Goal: Task Accomplishment & Management: Manage account settings

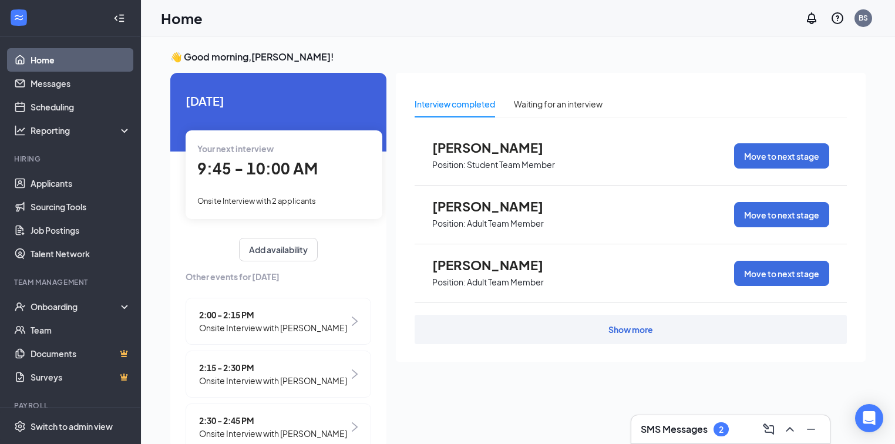
scroll to position [25, 0]
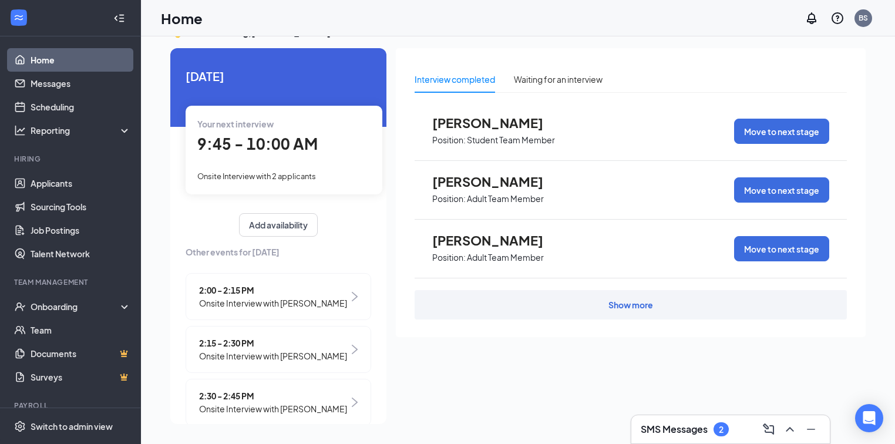
click at [691, 431] on h3 "SMS Messages" at bounding box center [674, 429] width 67 height 13
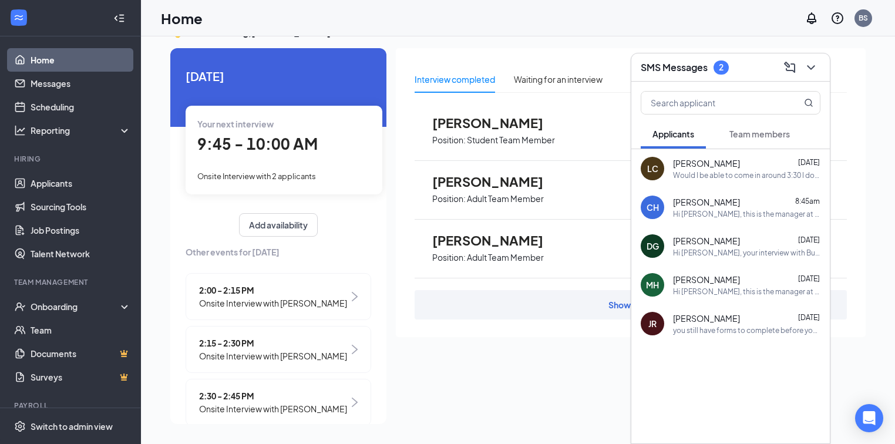
click at [707, 172] on div "Would I be able to come in around 3:30 I don't het out of school toll 2:50" at bounding box center [746, 175] width 147 height 10
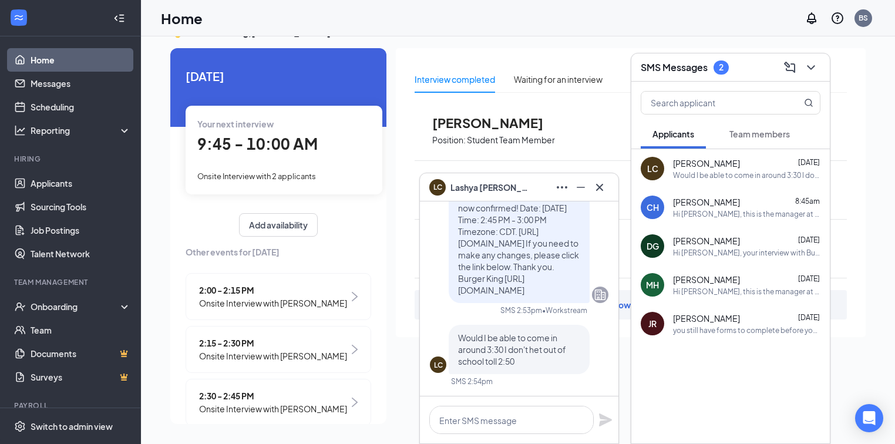
click at [703, 201] on span "[PERSON_NAME]" at bounding box center [706, 202] width 67 height 12
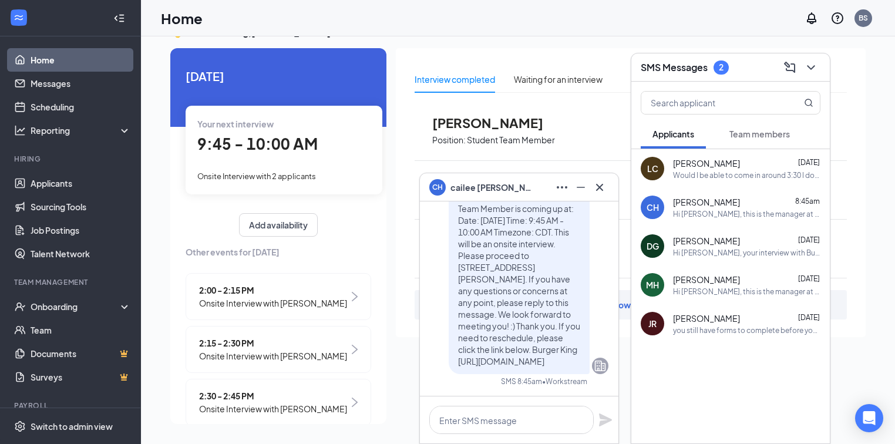
click at [700, 241] on span "[PERSON_NAME]" at bounding box center [706, 241] width 67 height 12
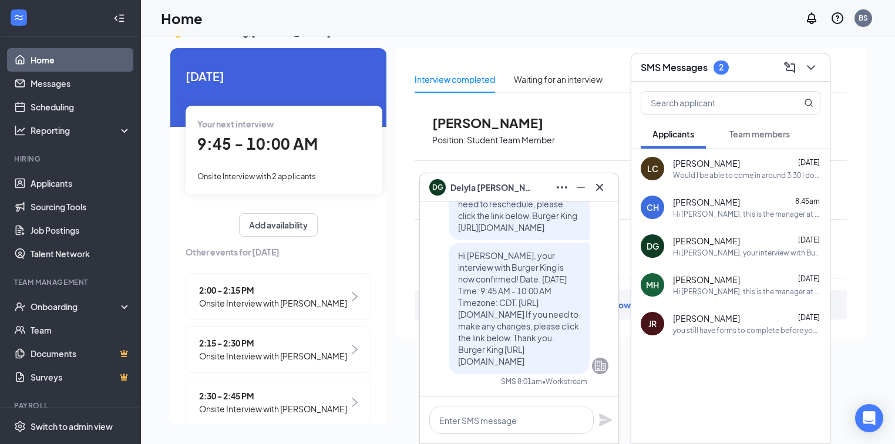
click at [700, 275] on span "[PERSON_NAME]" at bounding box center [706, 280] width 67 height 12
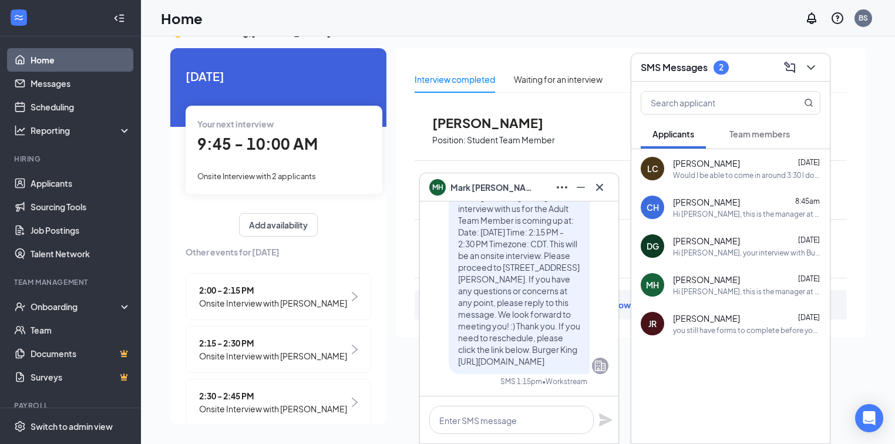
click at [698, 318] on span "[PERSON_NAME]" at bounding box center [706, 319] width 67 height 12
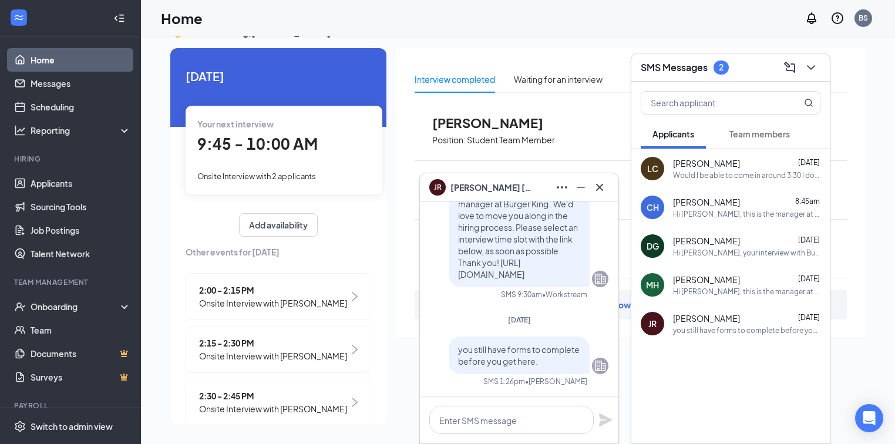
click at [745, 137] on span "Team members" at bounding box center [760, 134] width 61 height 11
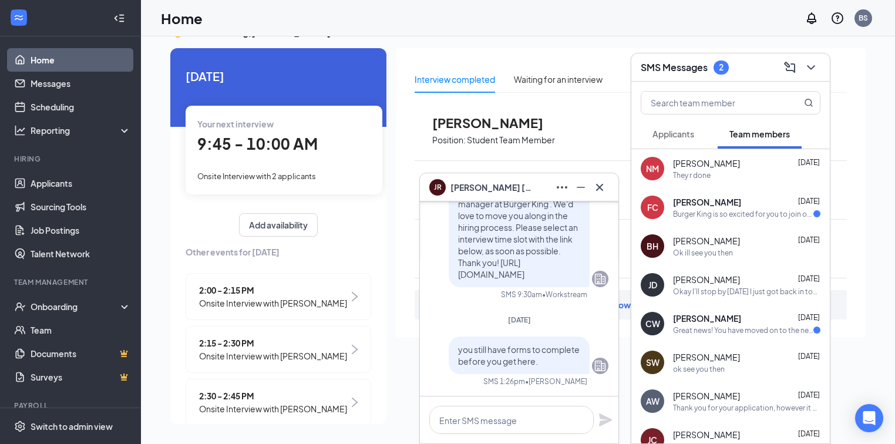
click at [721, 210] on div "Burger King is so excited for you to join our team! Do you know anyone else who…" at bounding box center [743, 214] width 140 height 10
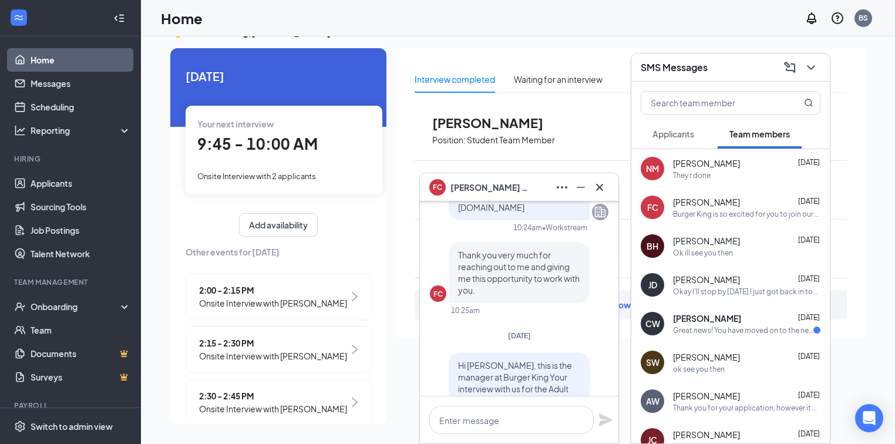
scroll to position [-469, 0]
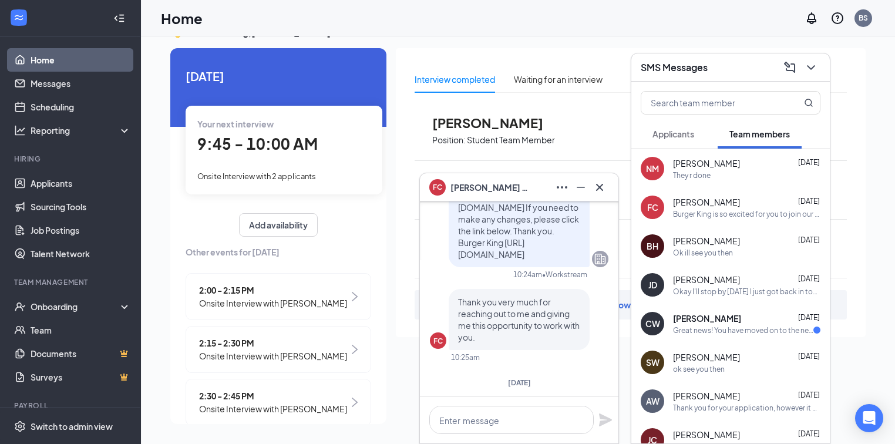
click at [738, 330] on div "Great news! You have moved on to the next stage of the application: Hiring Comp…" at bounding box center [743, 330] width 140 height 10
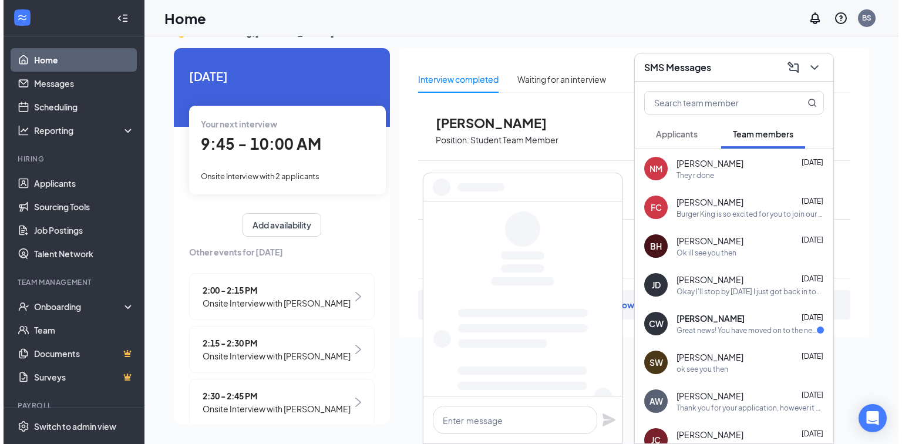
scroll to position [0, 0]
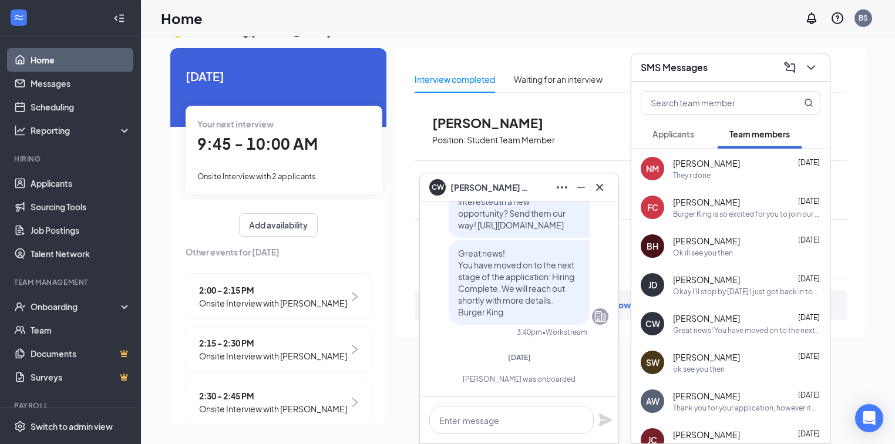
click at [734, 296] on div "JD Jeff Dames Aug 7 Okay I'll stop by today I just got back in town last week" at bounding box center [731, 285] width 199 height 39
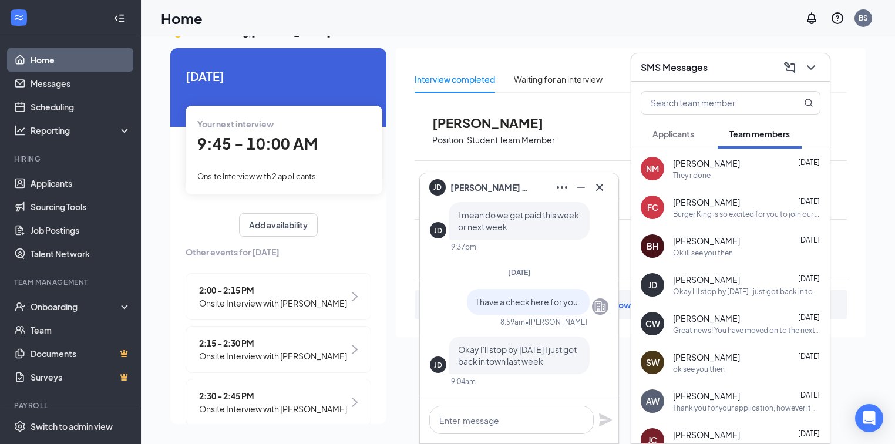
click at [683, 133] on span "Applicants" at bounding box center [674, 134] width 42 height 11
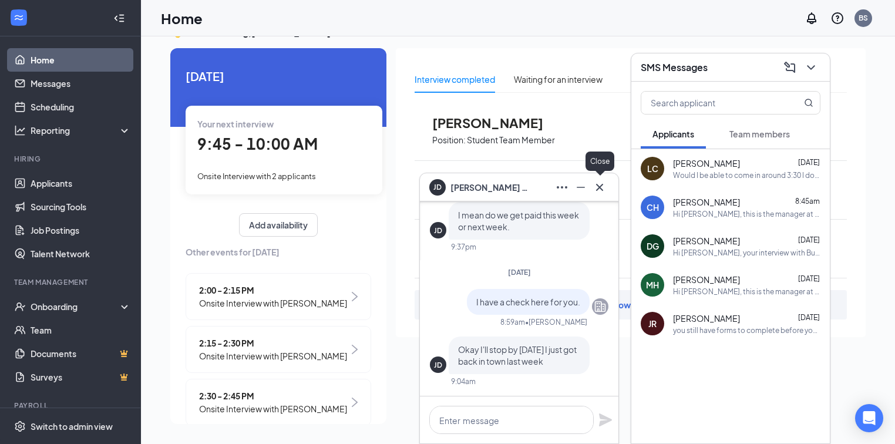
click at [603, 187] on icon "Cross" at bounding box center [600, 187] width 14 height 14
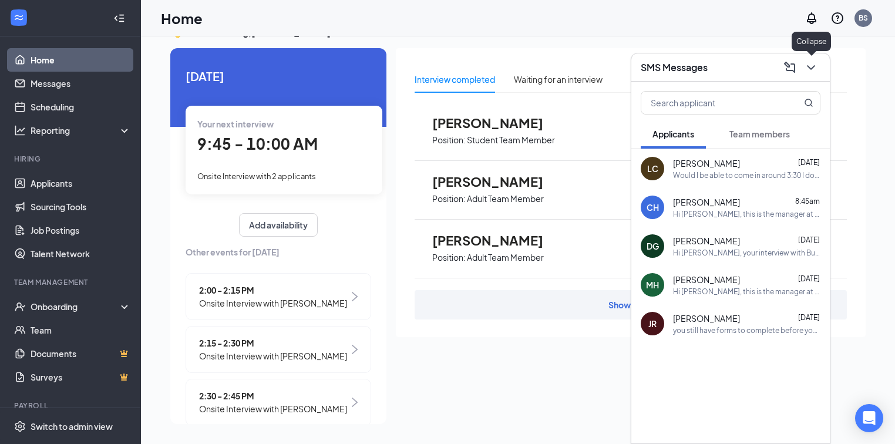
click at [813, 66] on icon "ChevronDown" at bounding box center [811, 68] width 14 height 14
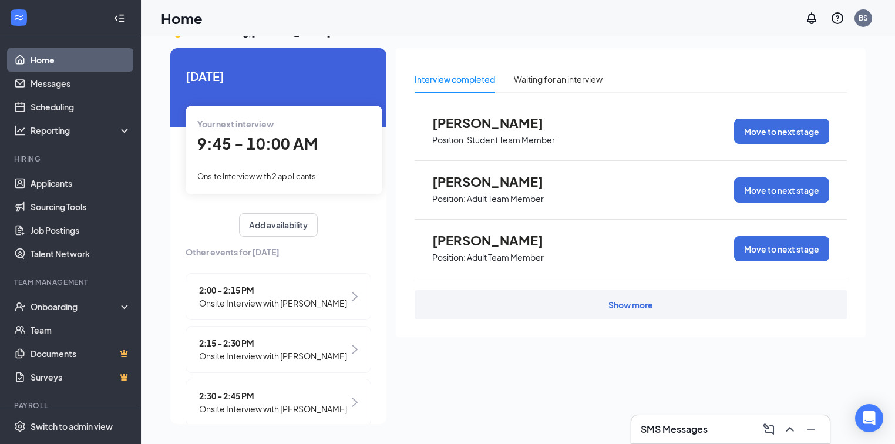
click at [287, 150] on span "9:45 - 10:00 AM" at bounding box center [257, 143] width 120 height 19
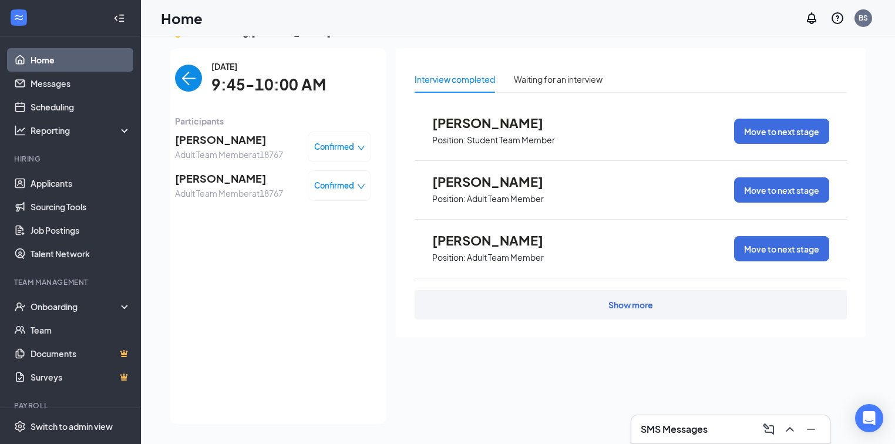
click at [232, 142] on span "[PERSON_NAME]" at bounding box center [229, 140] width 108 height 16
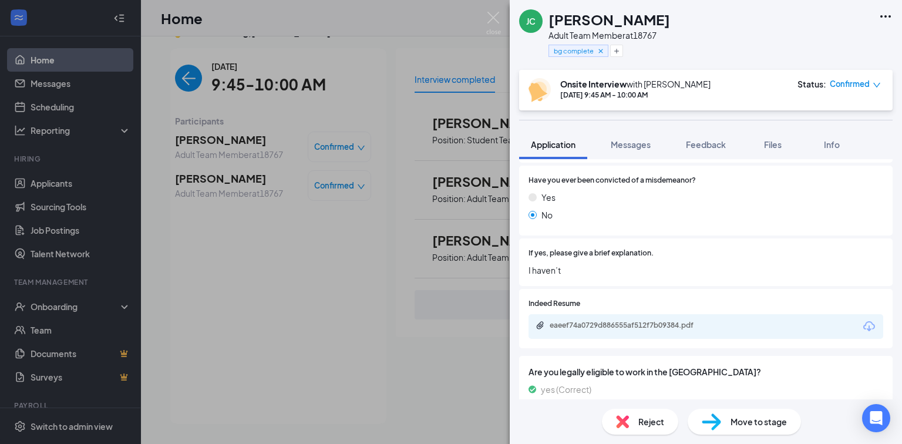
scroll to position [1081, 0]
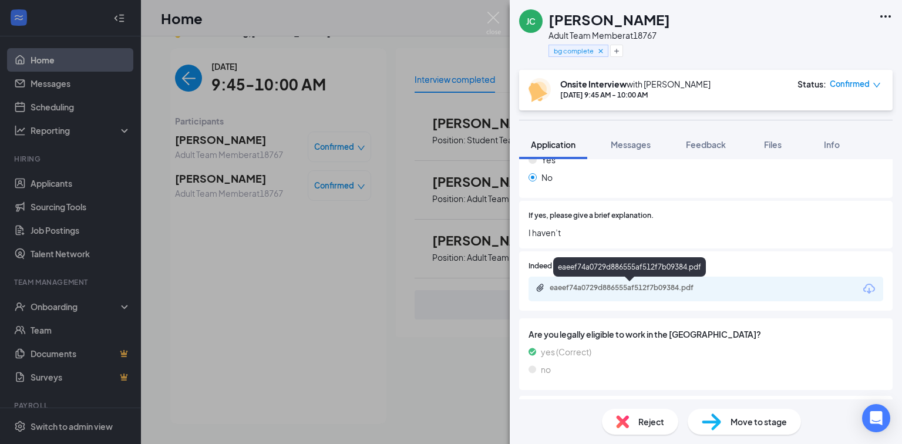
click at [643, 290] on div "eaeef74a0729d886555af512f7b09384.pdf" at bounding box center [632, 287] width 165 height 9
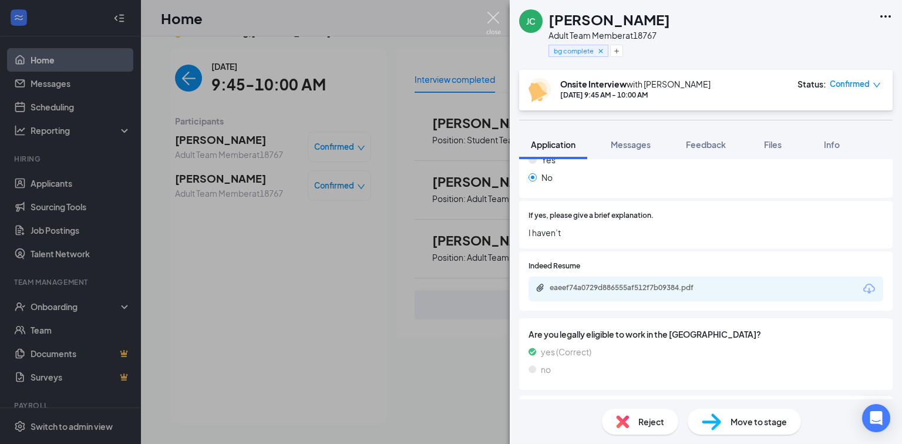
click at [491, 16] on img at bounding box center [493, 23] width 15 height 23
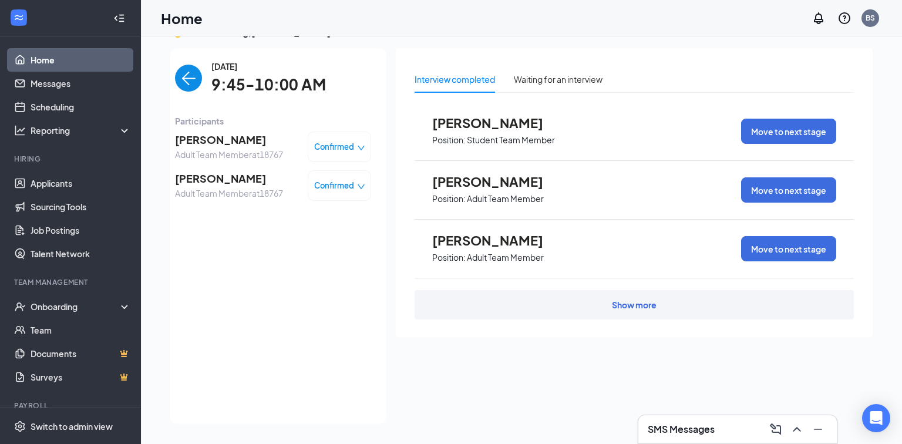
click at [218, 179] on span "[PERSON_NAME]" at bounding box center [229, 178] width 108 height 16
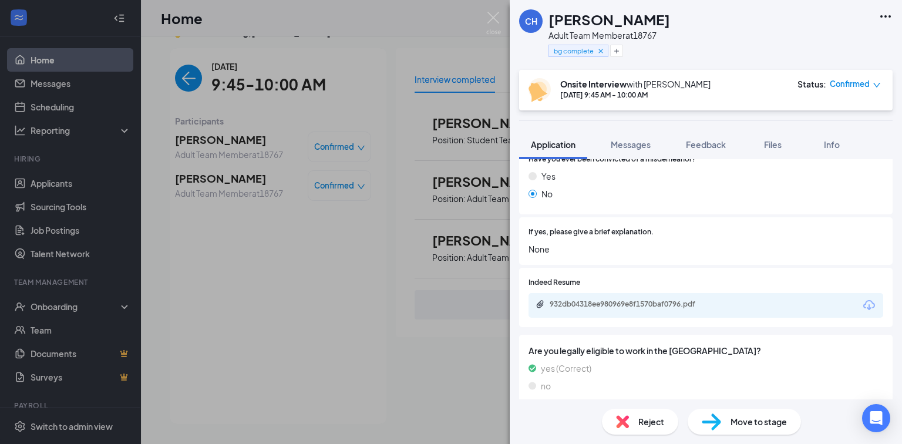
scroll to position [1081, 0]
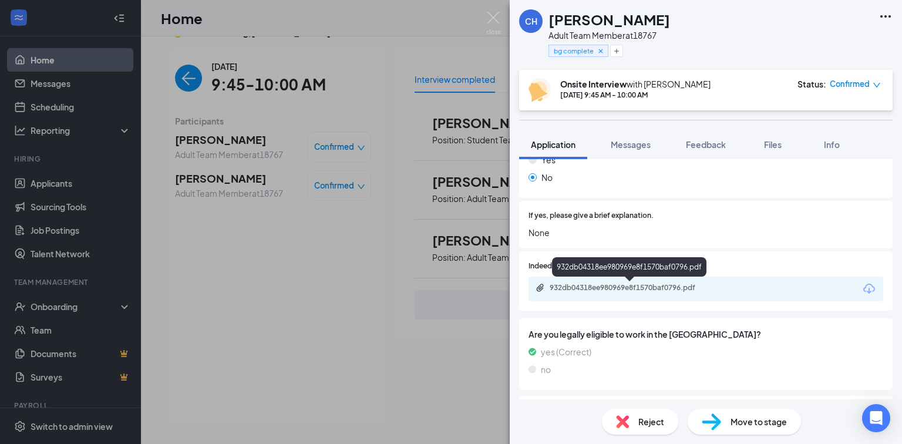
click at [643, 286] on div "932db04318ee980969e8f1570baf0796.pdf" at bounding box center [632, 287] width 165 height 9
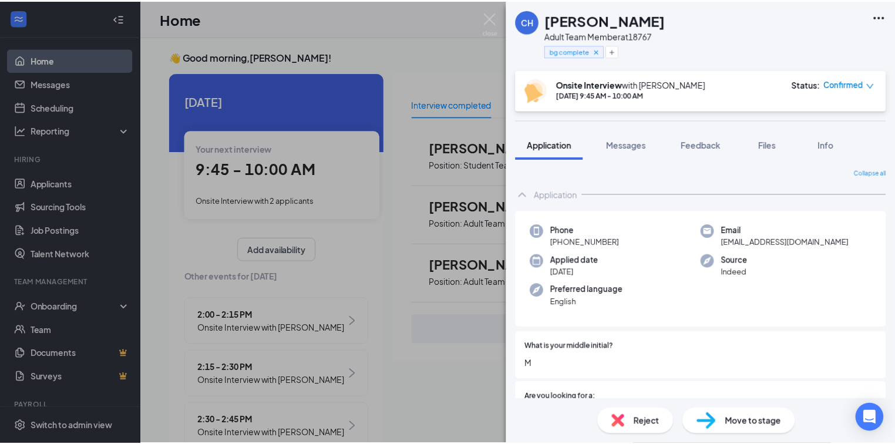
scroll to position [25, 0]
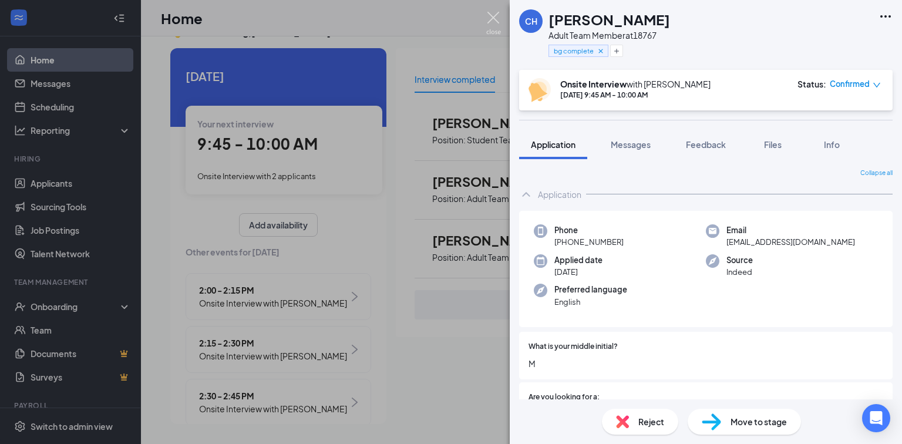
click at [500, 14] on img at bounding box center [493, 23] width 15 height 23
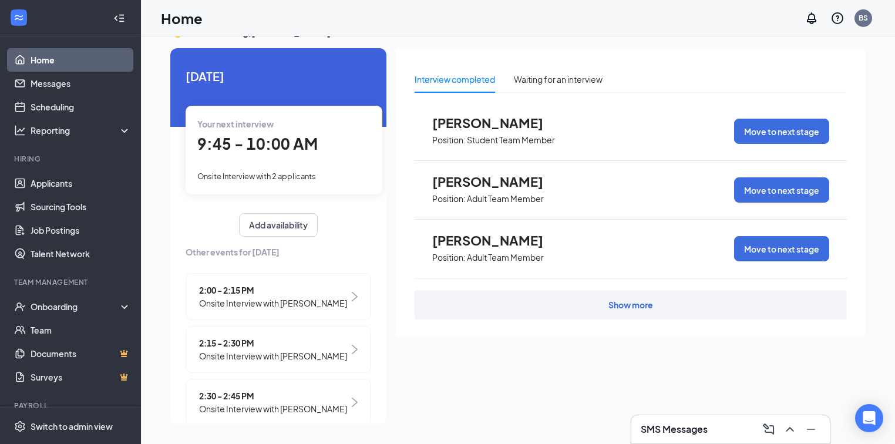
scroll to position [38, 0]
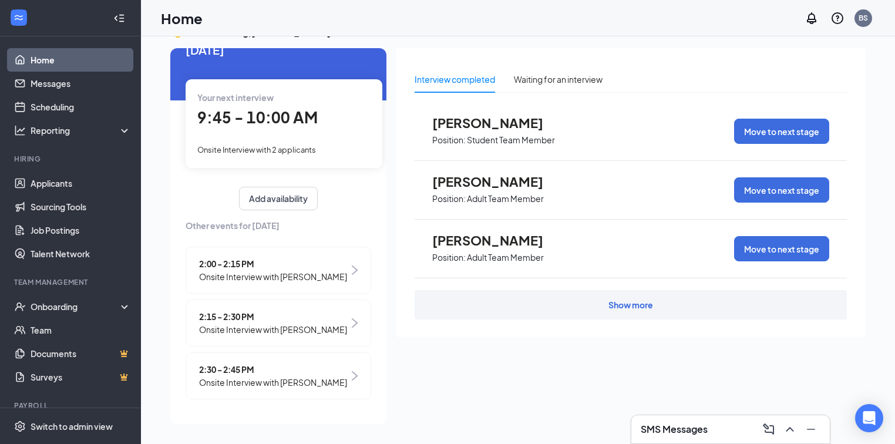
click at [254, 112] on span "9:45 - 10:00 AM" at bounding box center [257, 117] width 120 height 19
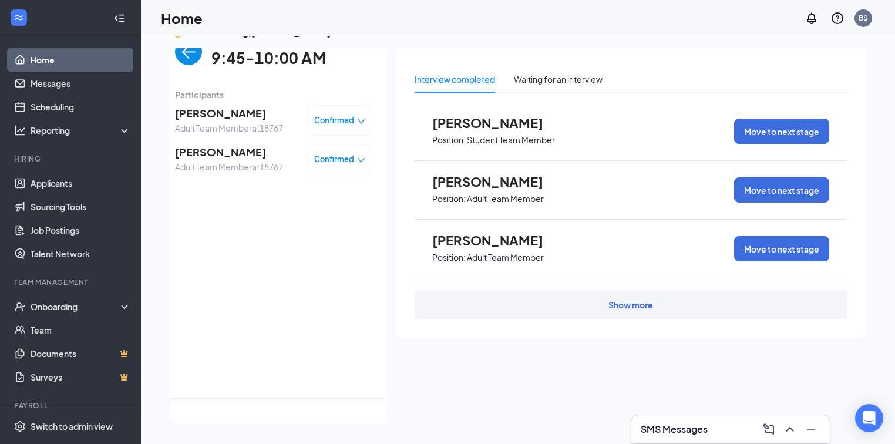
scroll to position [0, 0]
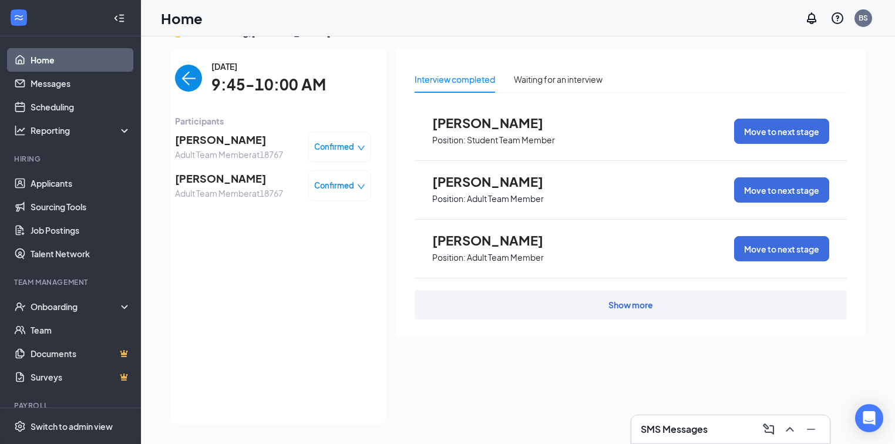
click at [261, 146] on span "[PERSON_NAME]" at bounding box center [229, 140] width 108 height 16
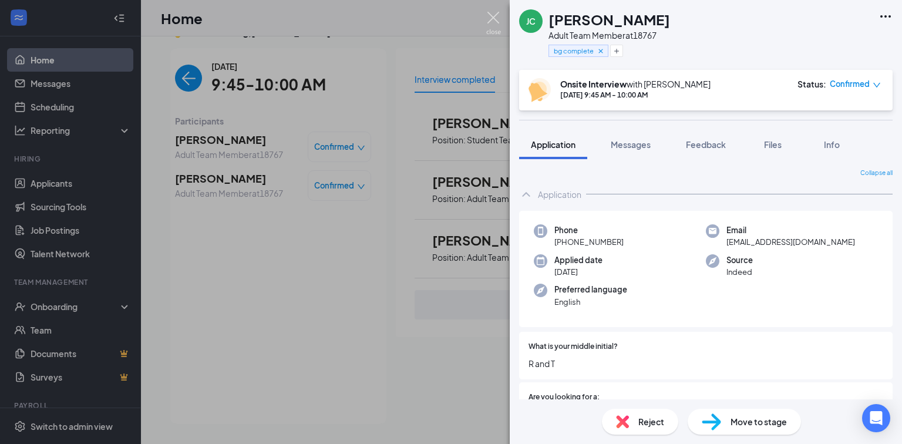
click at [495, 18] on img at bounding box center [493, 23] width 15 height 23
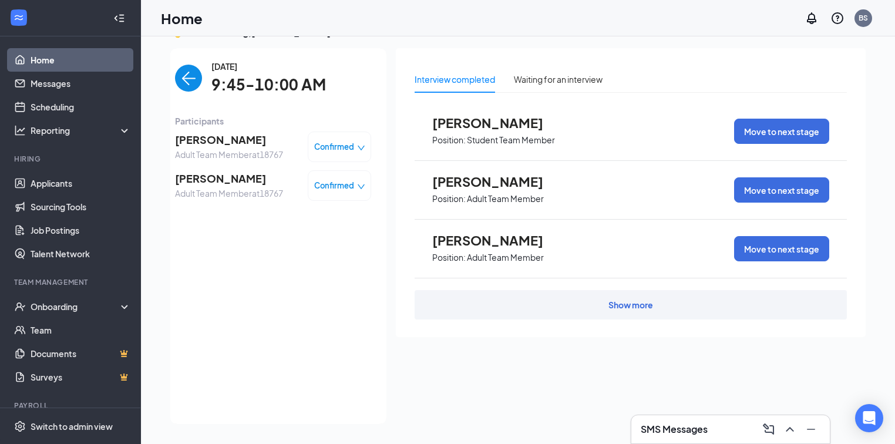
click at [186, 82] on img "back-button" at bounding box center [188, 78] width 27 height 27
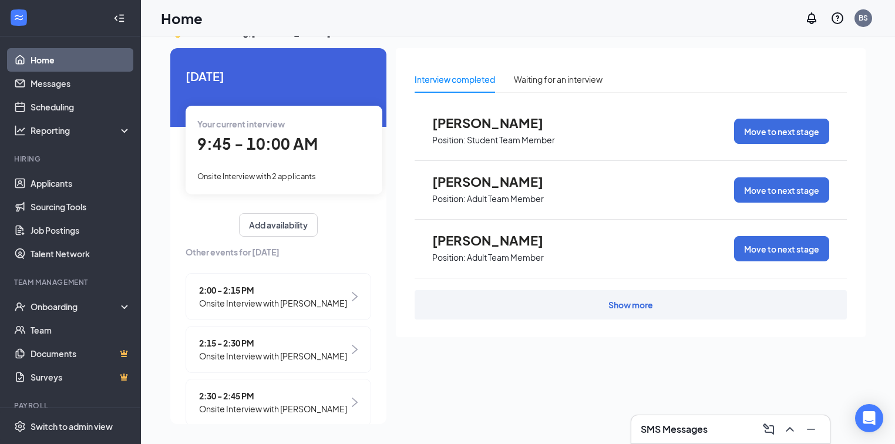
scroll to position [38, 0]
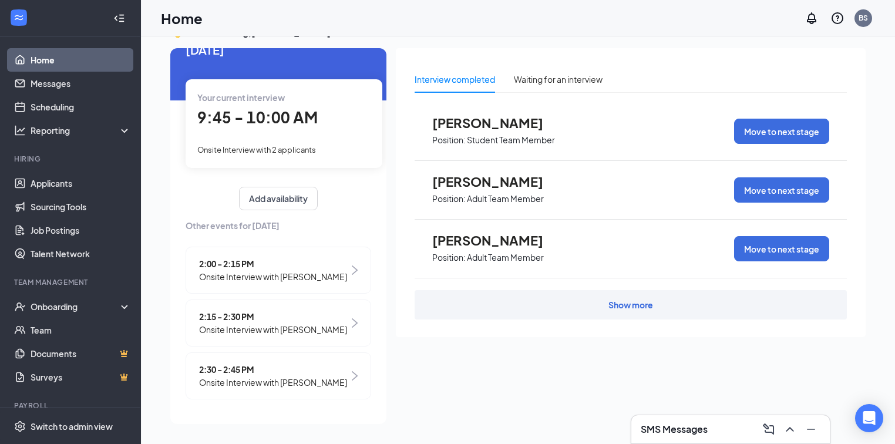
click at [279, 310] on span "2:15 - 2:30 PM" at bounding box center [273, 316] width 148 height 13
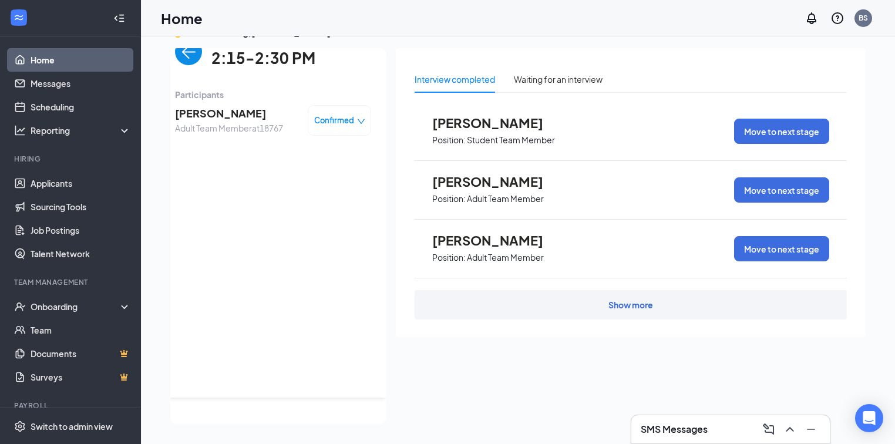
scroll to position [0, 0]
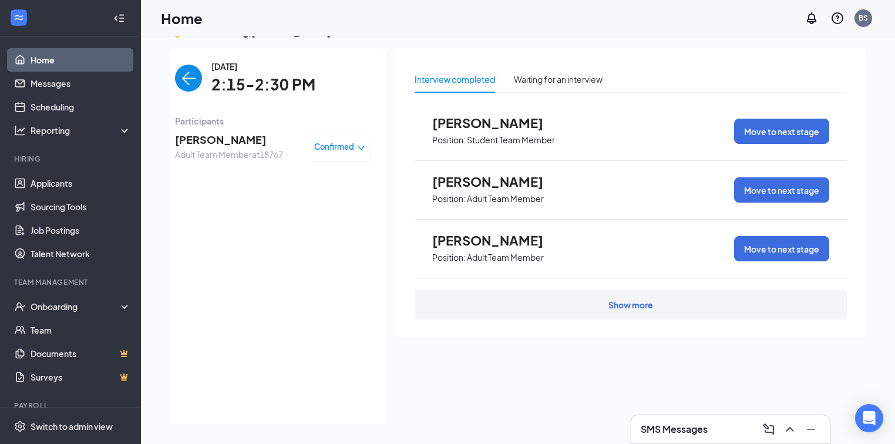
click at [182, 89] on img "back-button" at bounding box center [188, 78] width 27 height 27
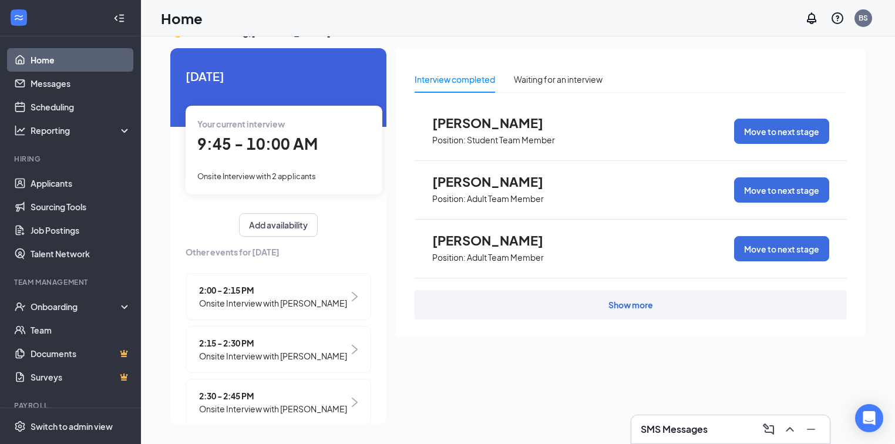
click at [273, 133] on div "9:45 - 10:00 AM" at bounding box center [283, 144] width 173 height 24
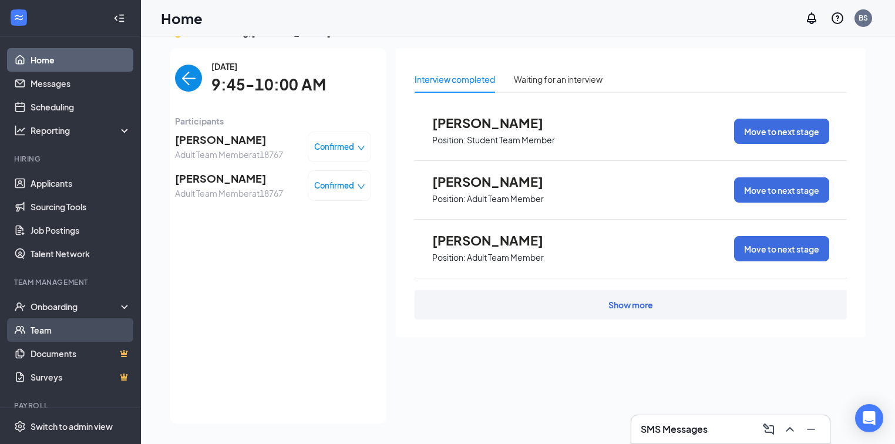
click at [71, 338] on link "Team" at bounding box center [81, 330] width 100 height 24
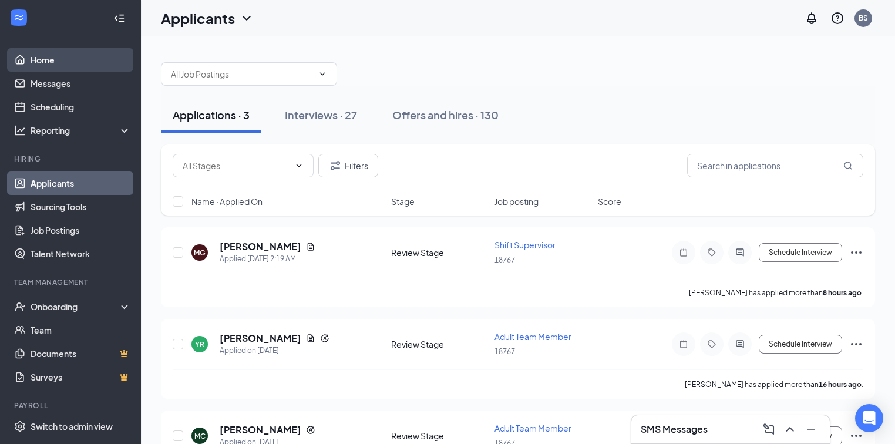
click at [59, 60] on link "Home" at bounding box center [81, 60] width 100 height 24
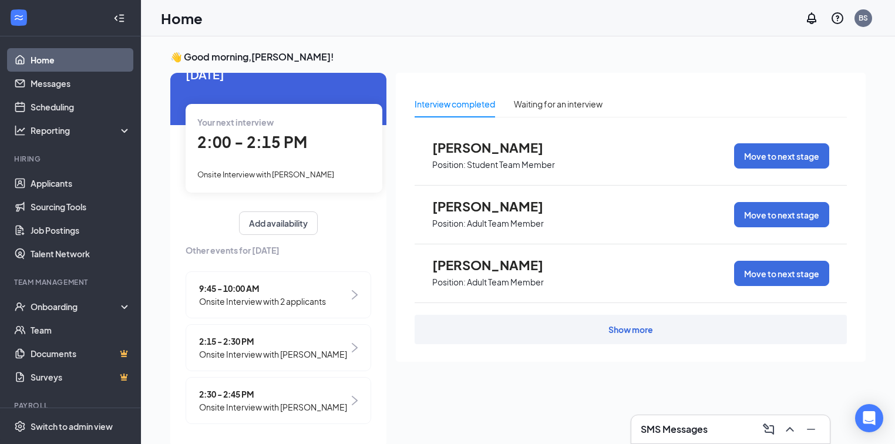
scroll to position [38, 0]
click at [269, 282] on span "9:45 - 10:00 AM" at bounding box center [262, 288] width 127 height 13
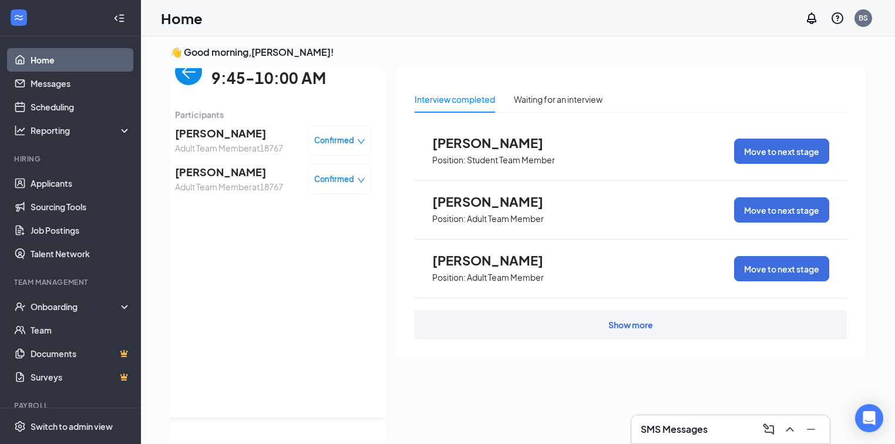
scroll to position [0, 0]
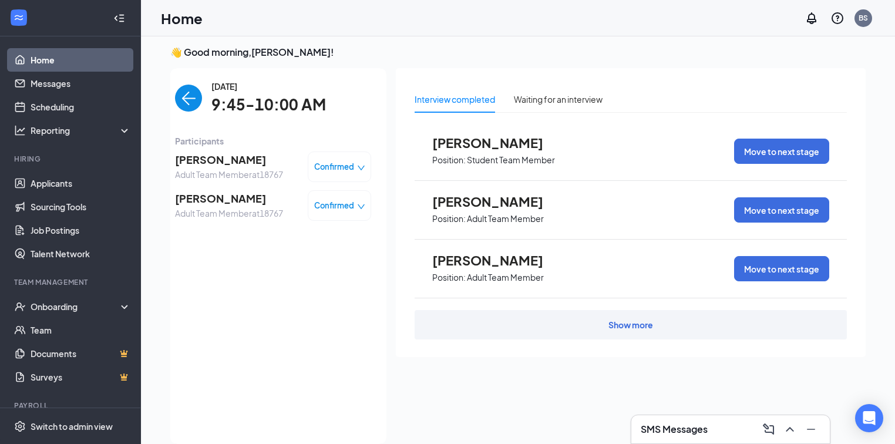
click at [324, 204] on span "Confirmed" at bounding box center [334, 206] width 40 height 12
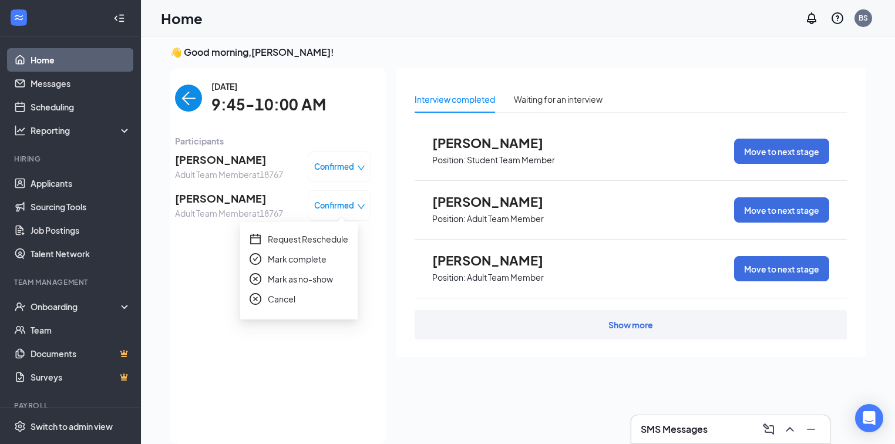
click at [311, 281] on span "Mark as no-show" at bounding box center [300, 279] width 65 height 13
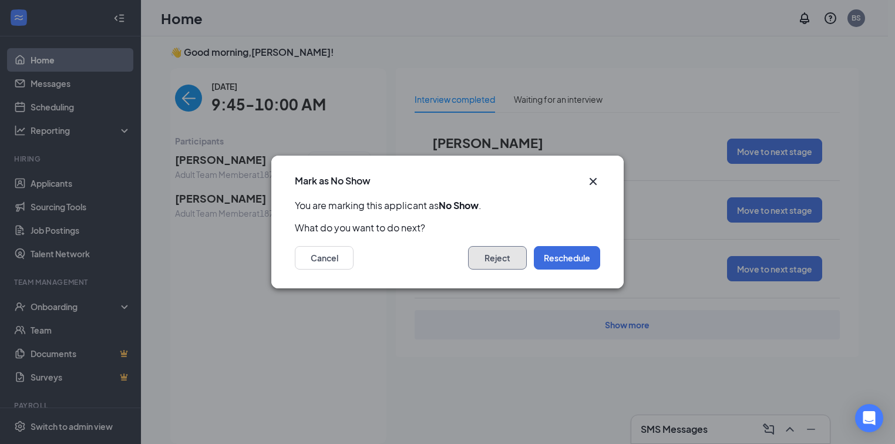
click at [484, 254] on button "Reject" at bounding box center [497, 258] width 59 height 24
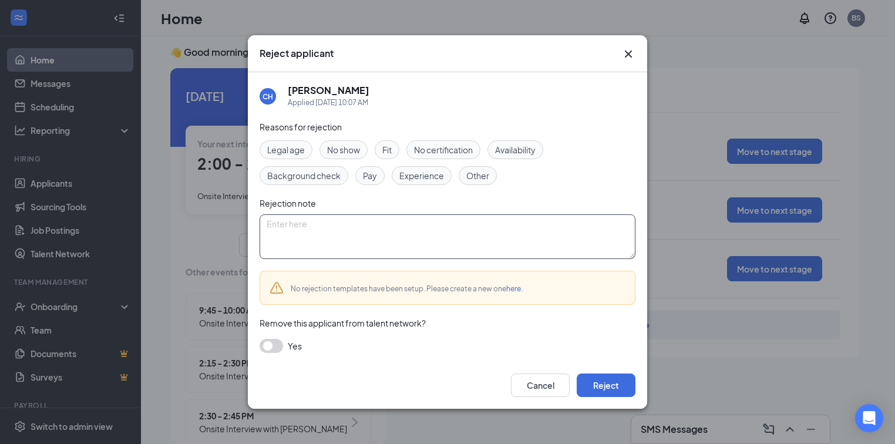
click at [459, 236] on textarea at bounding box center [448, 236] width 376 height 45
type textarea "no show for interview"
click at [607, 381] on button "Reject" at bounding box center [606, 386] width 59 height 24
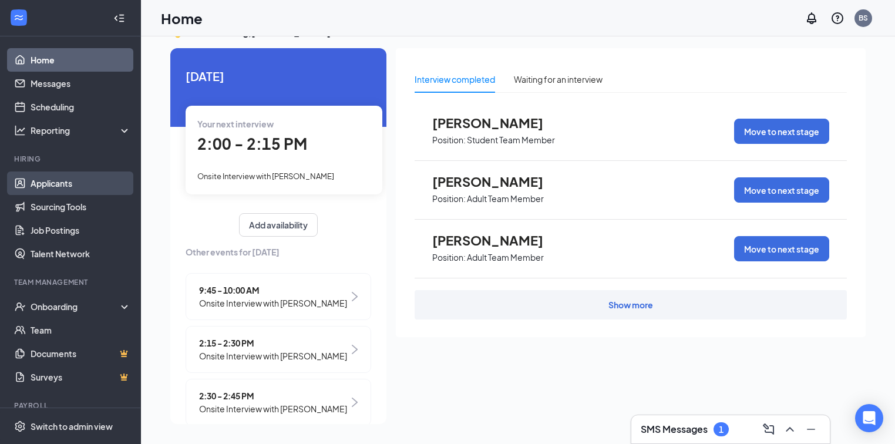
click at [62, 183] on link "Applicants" at bounding box center [81, 184] width 100 height 24
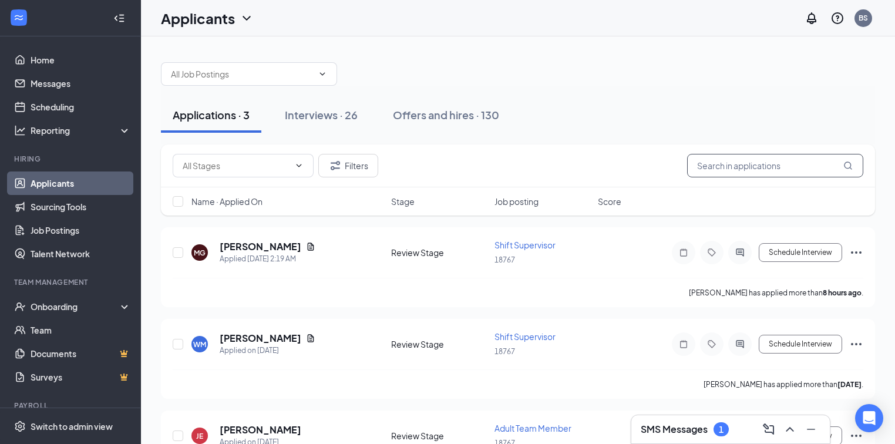
click at [749, 165] on input "text" at bounding box center [775, 166] width 176 height 24
click at [340, 116] on div "Interviews · 26" at bounding box center [321, 115] width 73 height 15
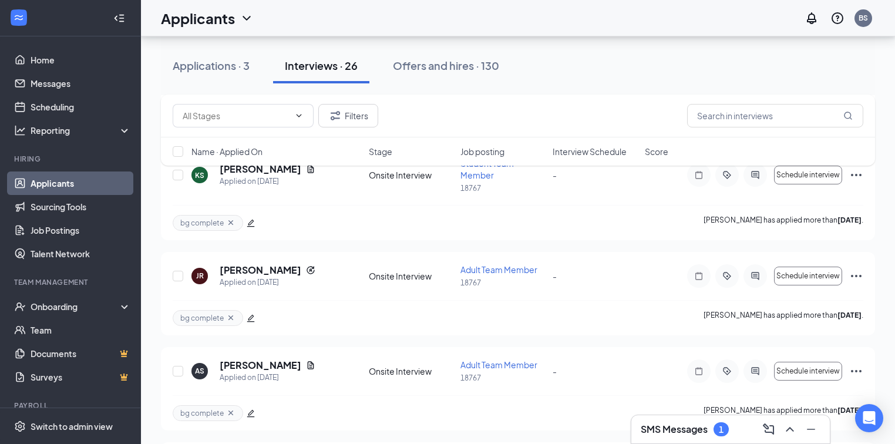
scroll to position [1504, 0]
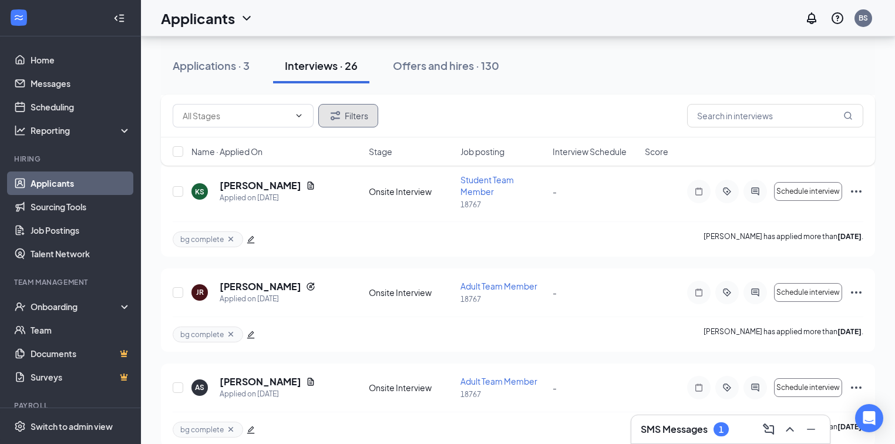
click at [360, 115] on button "Filters" at bounding box center [348, 116] width 60 height 24
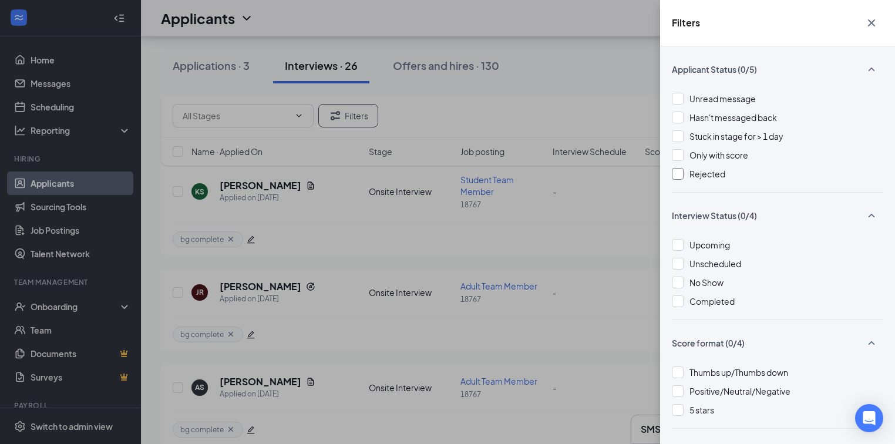
click at [682, 176] on div at bounding box center [678, 174] width 12 height 12
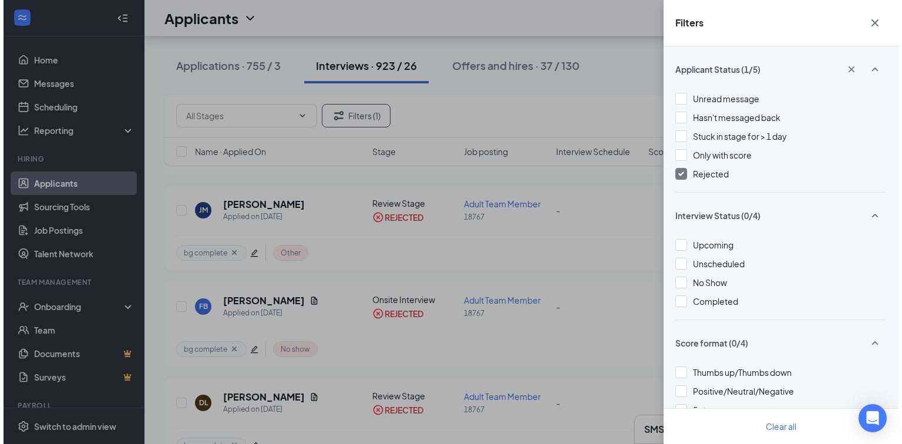
scroll to position [188, 0]
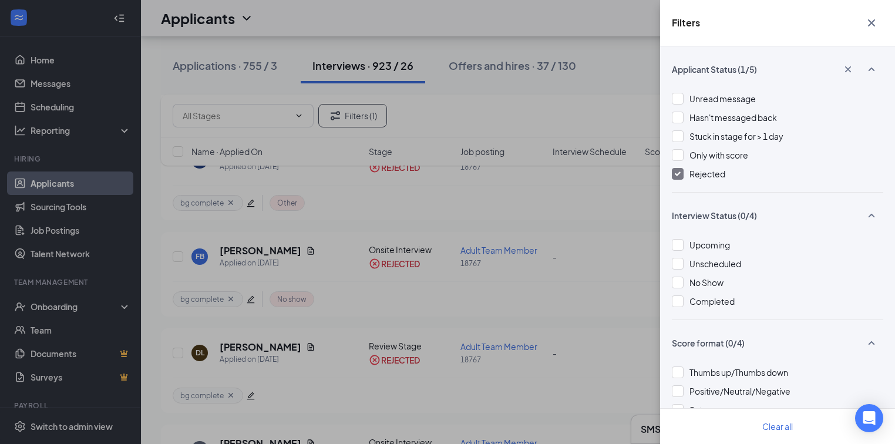
click at [874, 21] on icon "Cross" at bounding box center [871, 22] width 7 height 7
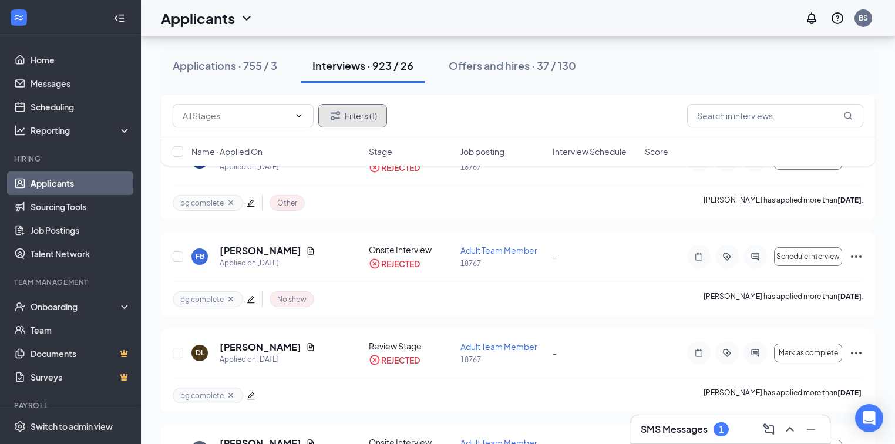
click at [376, 120] on button "Filters (1)" at bounding box center [352, 116] width 69 height 24
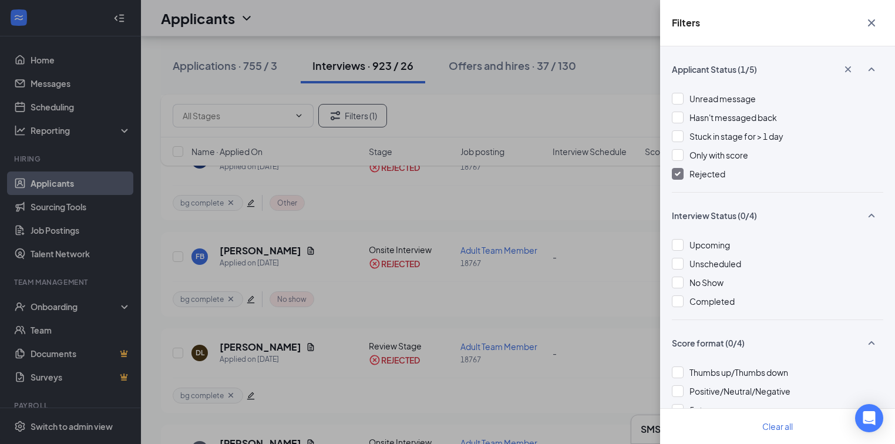
click at [676, 173] on img at bounding box center [678, 174] width 6 height 5
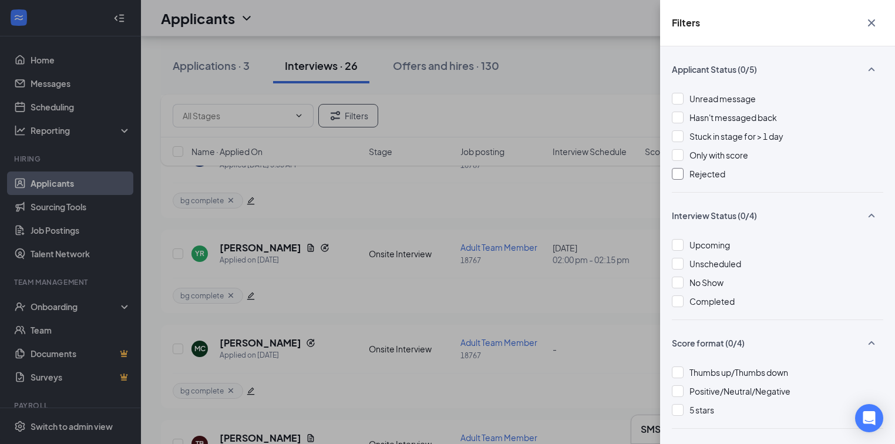
click at [680, 174] on div at bounding box center [678, 174] width 12 height 12
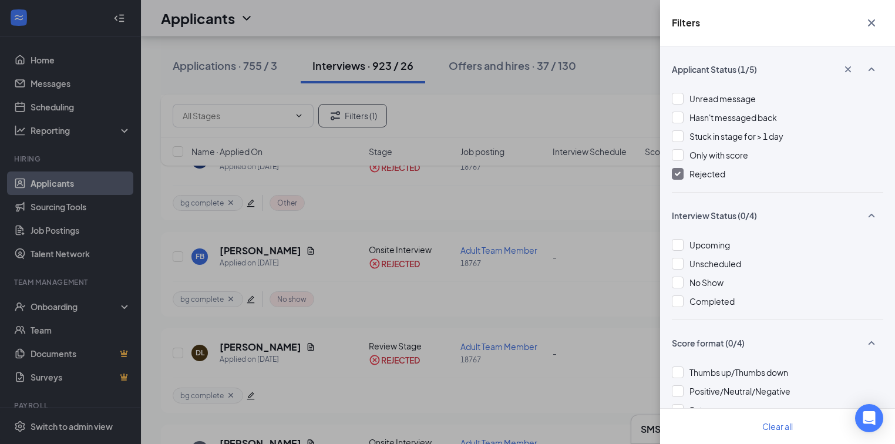
click at [871, 26] on icon "Cross" at bounding box center [872, 23] width 14 height 14
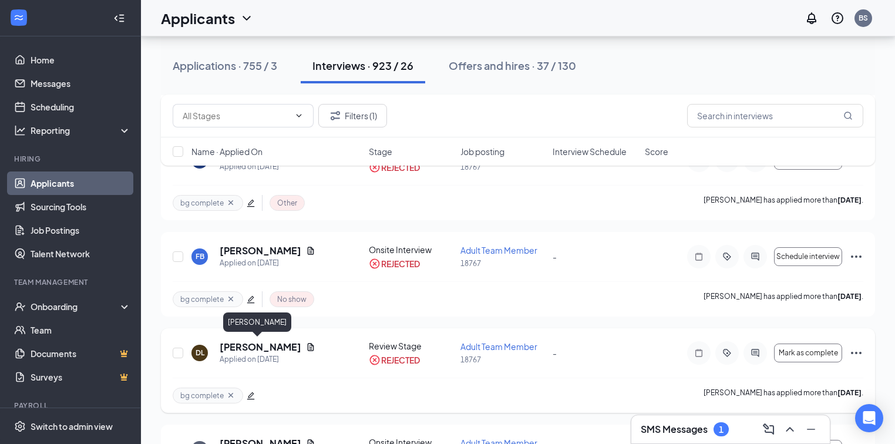
click at [253, 343] on h5 "Daniel Lewis" at bounding box center [261, 347] width 82 height 13
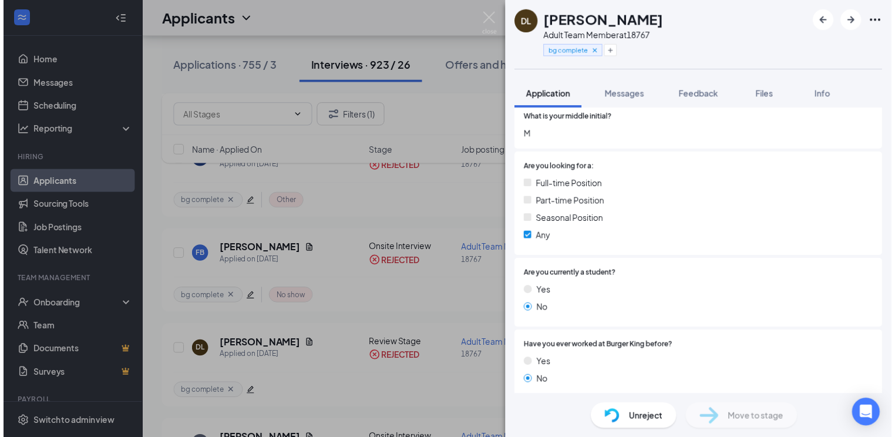
scroll to position [235, 0]
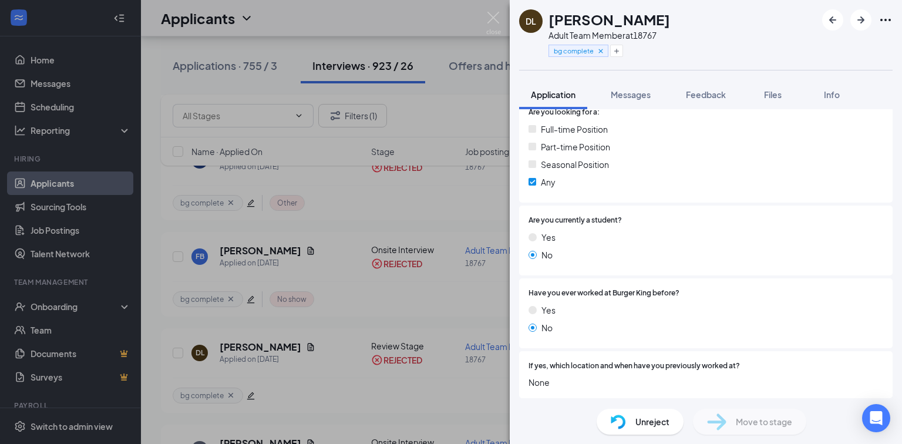
click at [637, 423] on span "Unreject" at bounding box center [653, 421] width 34 height 13
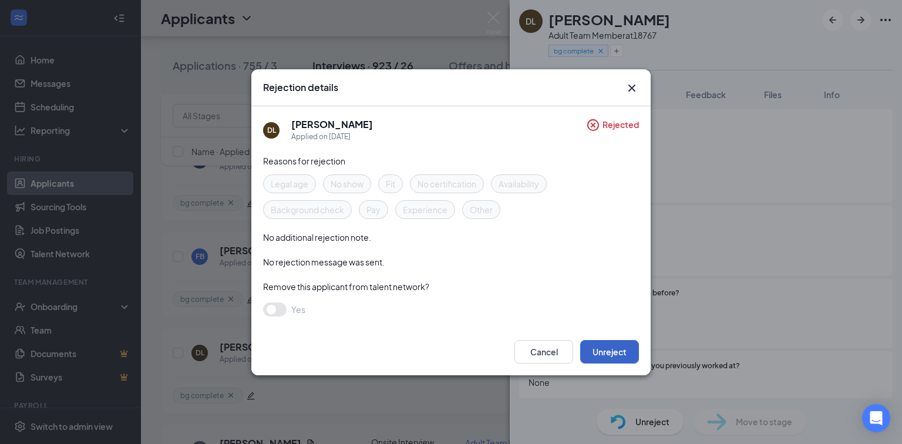
click at [625, 348] on button "Unreject" at bounding box center [609, 352] width 59 height 24
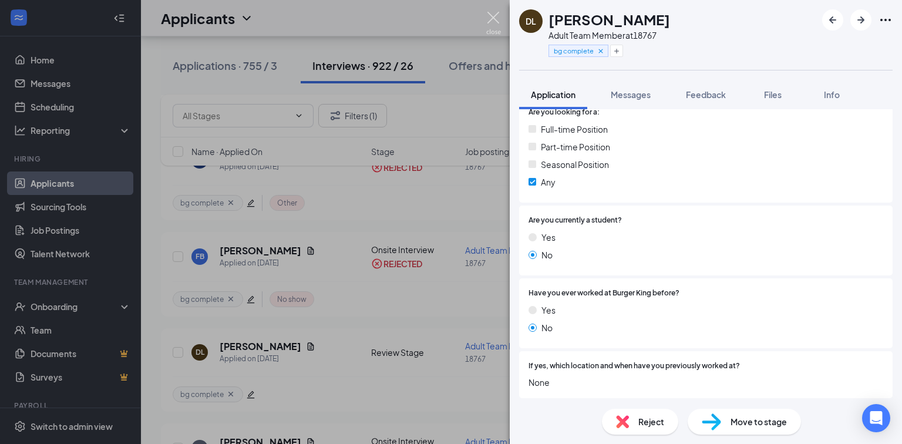
click at [498, 22] on img at bounding box center [493, 23] width 15 height 23
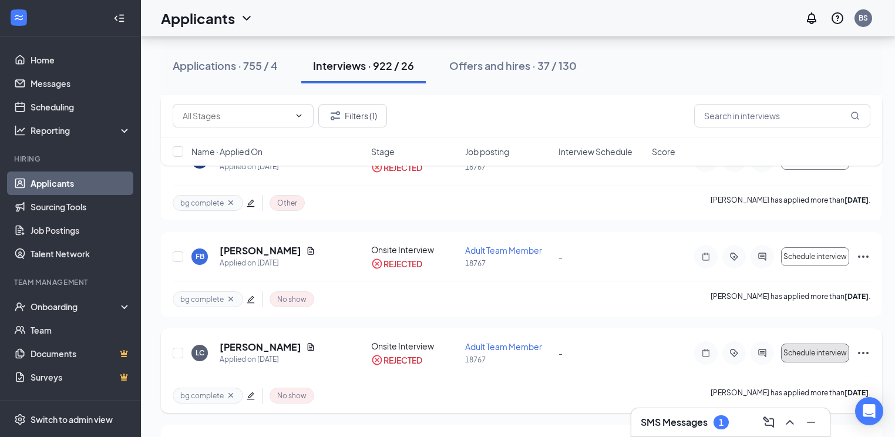
click at [823, 350] on span "Schedule interview" at bounding box center [815, 353] width 63 height 8
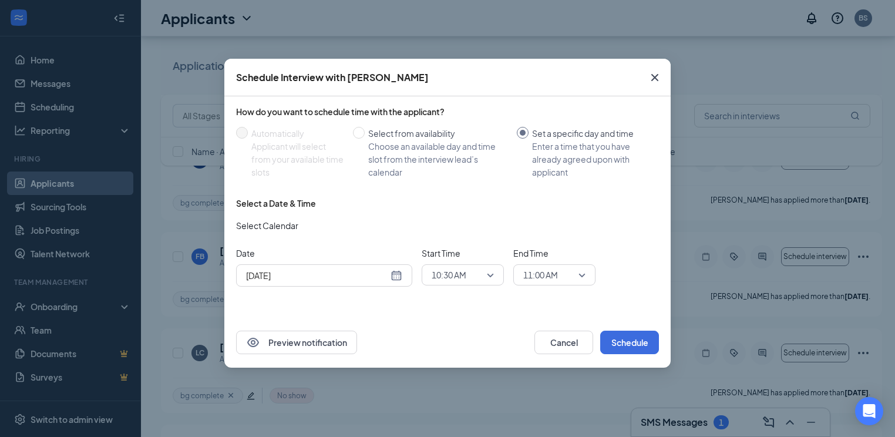
click at [653, 77] on icon "Cross" at bounding box center [655, 78] width 14 height 14
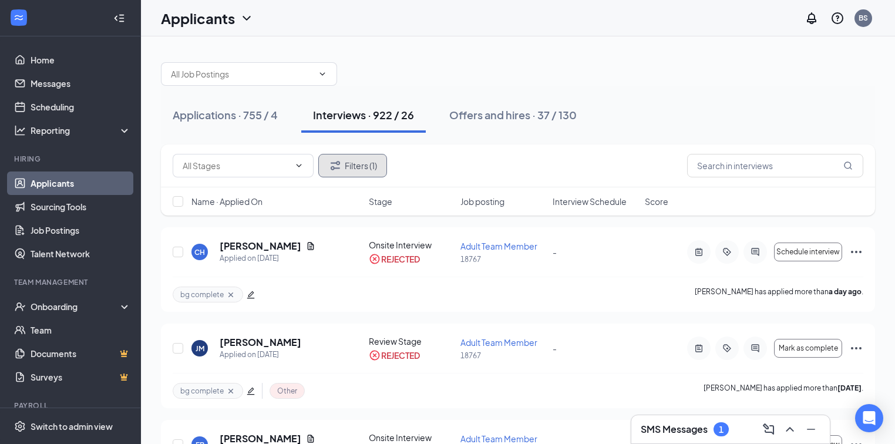
click at [384, 169] on button "Filters (1)" at bounding box center [352, 166] width 69 height 24
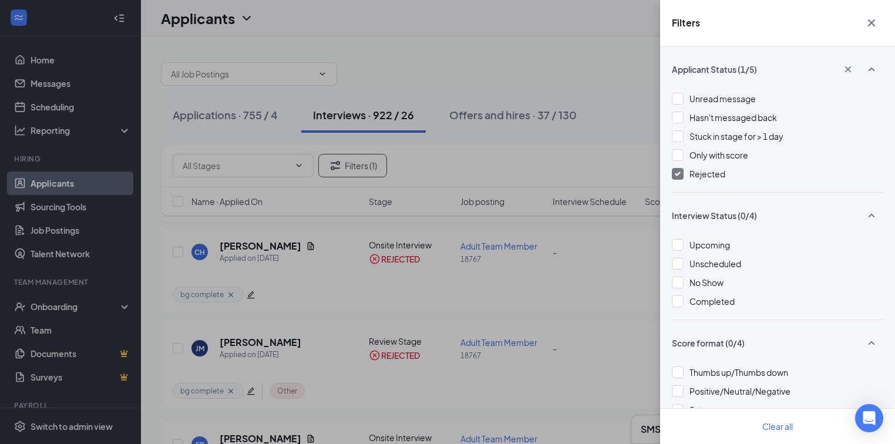
click at [683, 176] on div at bounding box center [678, 174] width 12 height 12
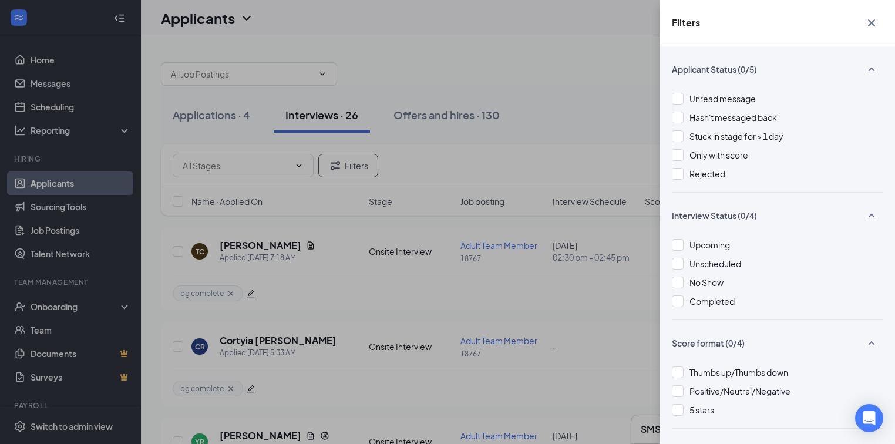
click at [870, 26] on icon "Cross" at bounding box center [871, 22] width 7 height 7
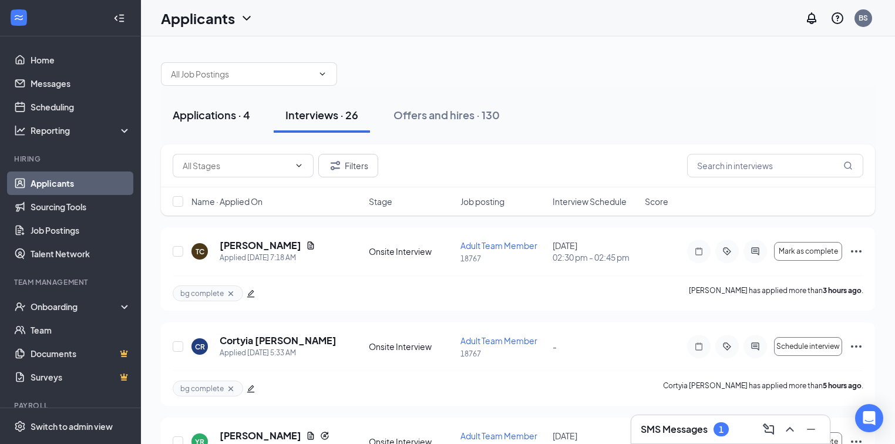
click at [206, 115] on div "Applications · 4" at bounding box center [212, 115] width 78 height 15
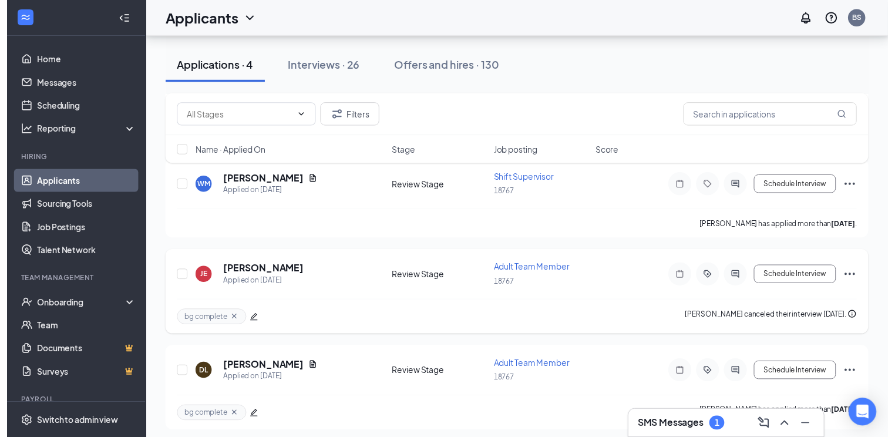
scroll to position [157, 0]
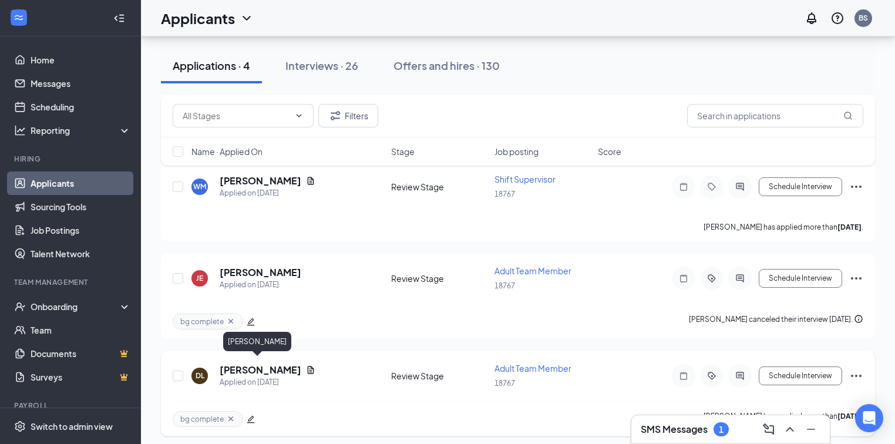
click at [244, 365] on h5 "Daniel Lewis" at bounding box center [261, 370] width 82 height 13
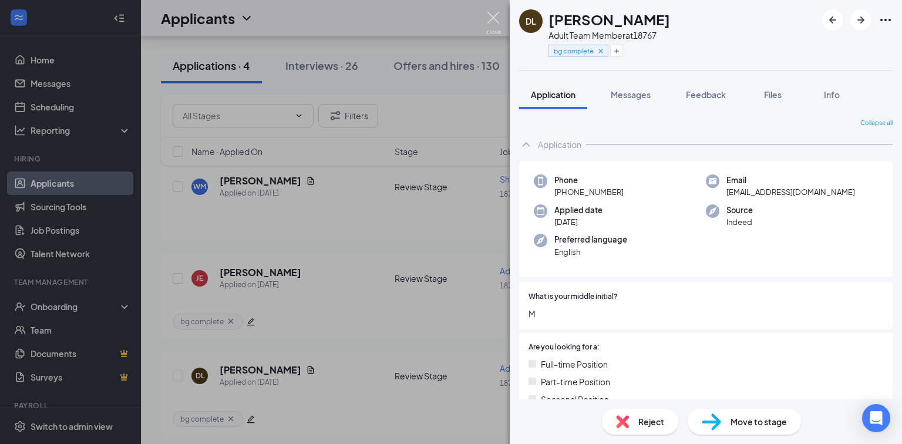
click at [497, 20] on img at bounding box center [493, 23] width 15 height 23
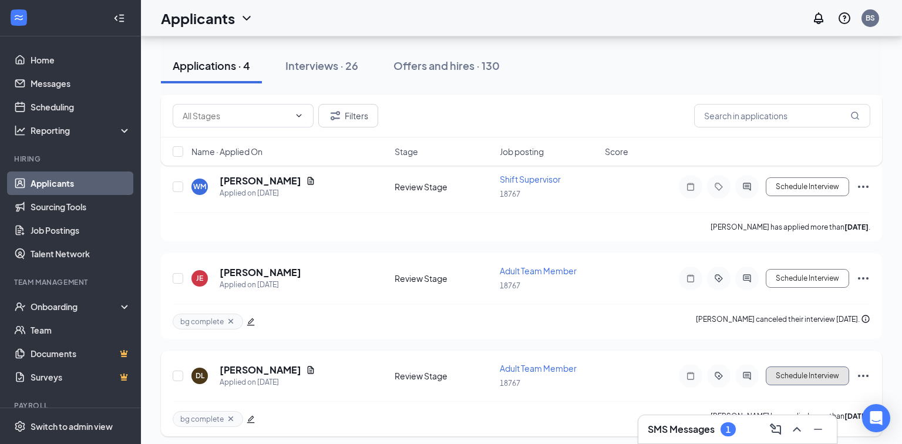
click at [818, 372] on button "Schedule Interview" at bounding box center [807, 376] width 83 height 19
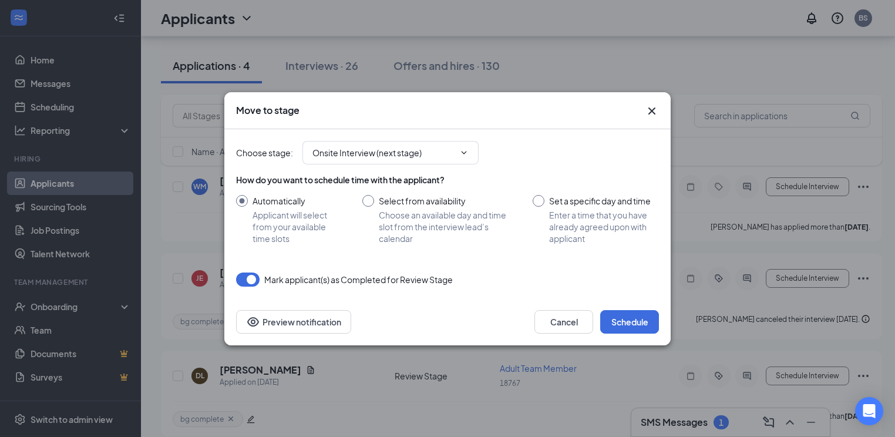
click at [367, 202] on input "Select from availability Choose an available day and time slot from the intervi…" at bounding box center [436, 219] width 147 height 49
radio input "true"
radio input "false"
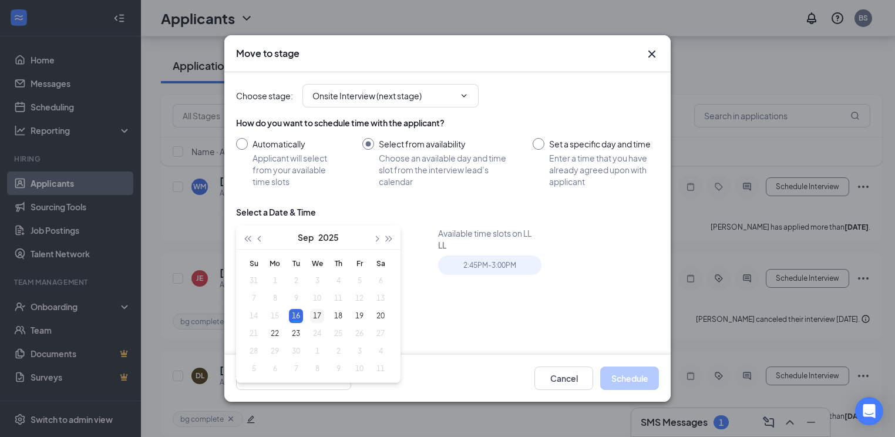
click at [318, 317] on div "17" at bounding box center [317, 316] width 14 height 14
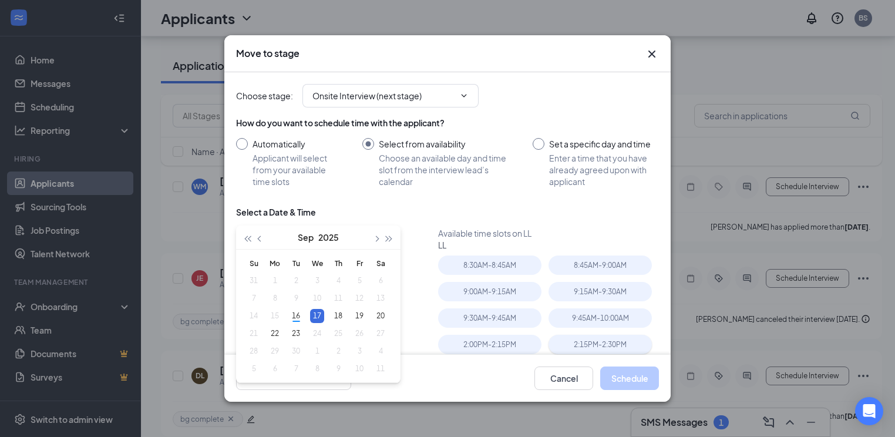
type input "Sep 17, 2025"
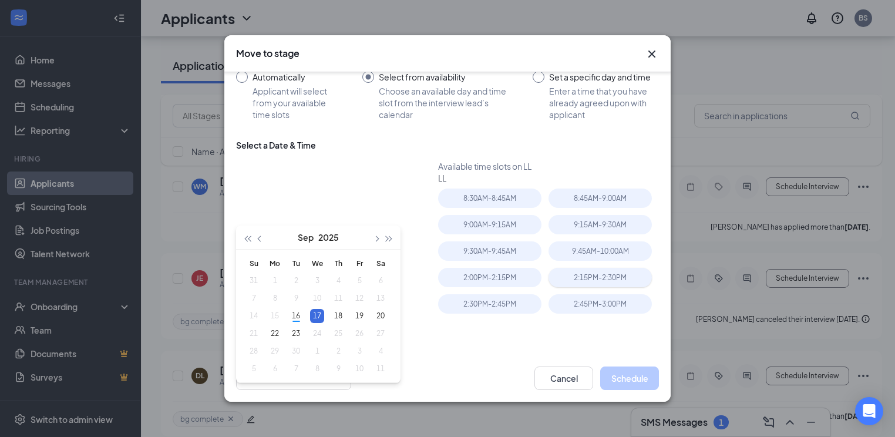
scroll to position [86, 0]
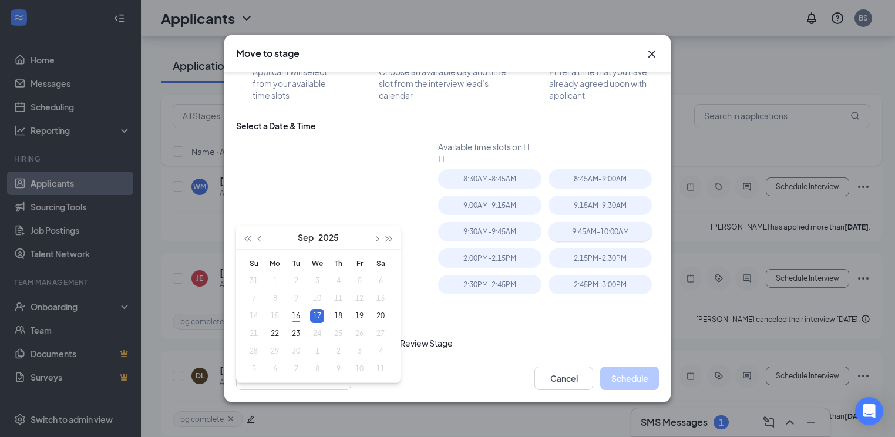
click at [599, 228] on div "9:45AM - 10:00AM" at bounding box center [600, 231] width 103 height 19
click at [633, 374] on button "Schedule" at bounding box center [629, 379] width 59 height 24
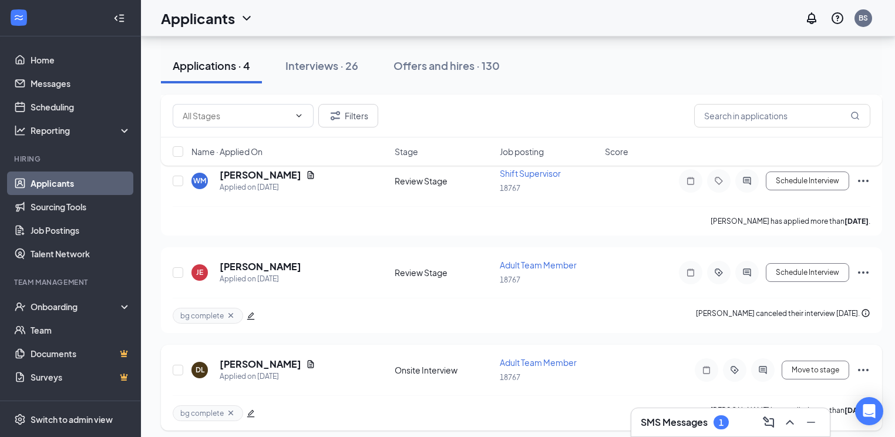
scroll to position [165, 0]
click at [269, 357] on h5 "Daniel Lewis" at bounding box center [261, 363] width 82 height 13
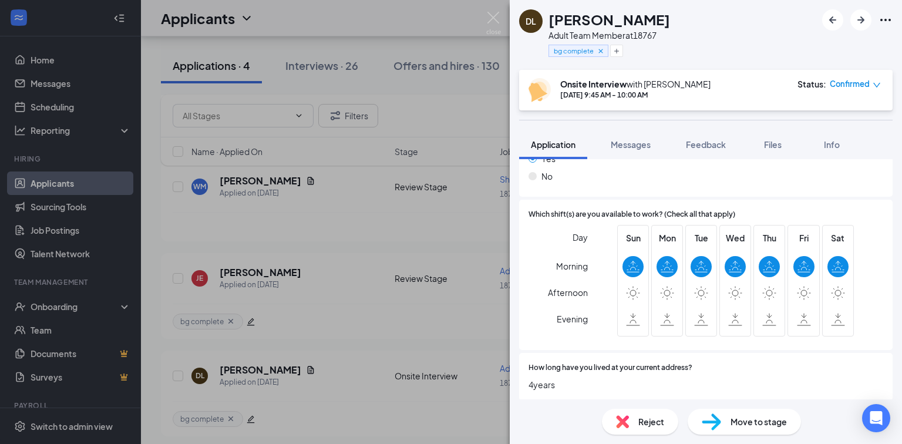
scroll to position [752, 0]
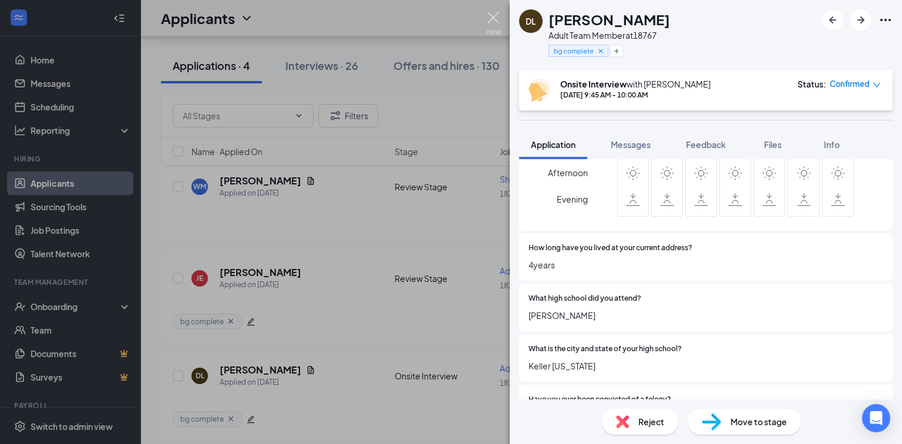
click at [496, 16] on img at bounding box center [493, 23] width 15 height 23
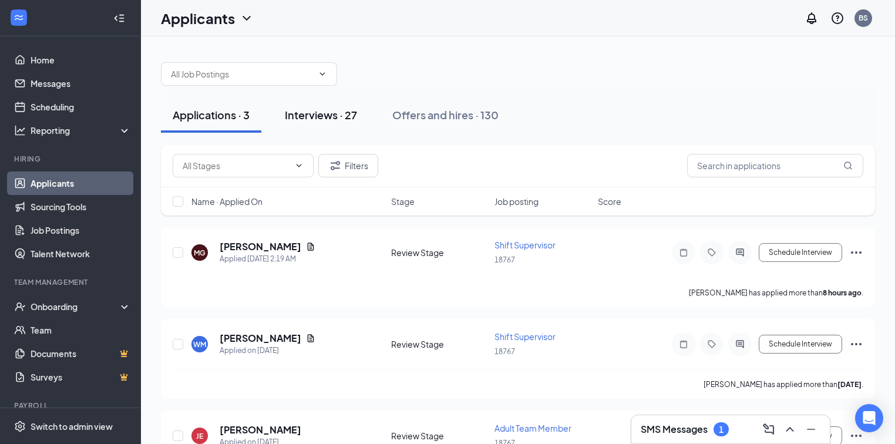
click at [331, 115] on div "Interviews · 27" at bounding box center [321, 115] width 72 height 15
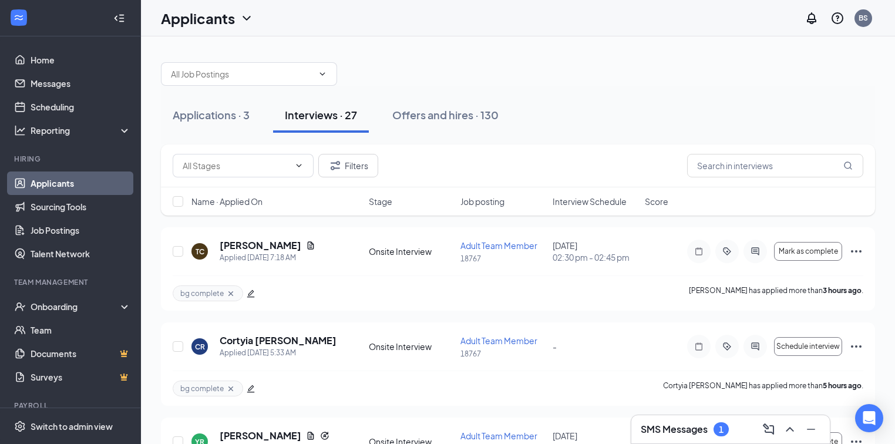
click at [693, 433] on h3 "SMS Messages" at bounding box center [674, 429] width 67 height 13
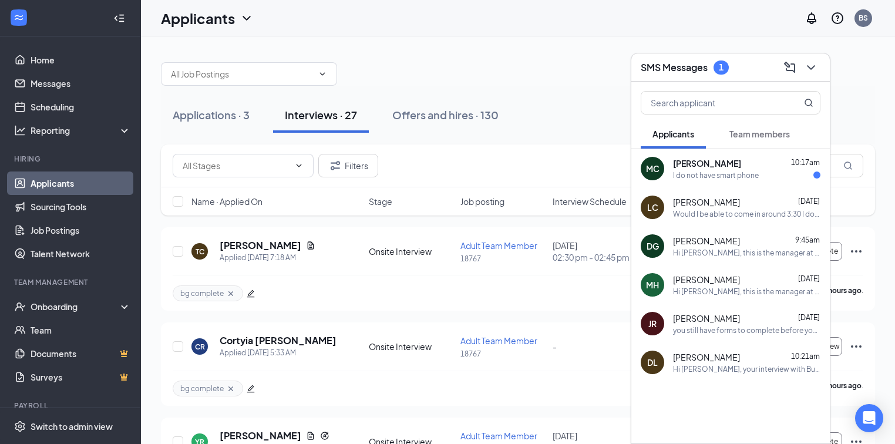
click at [703, 160] on span "Michael Chapman" at bounding box center [707, 163] width 68 height 12
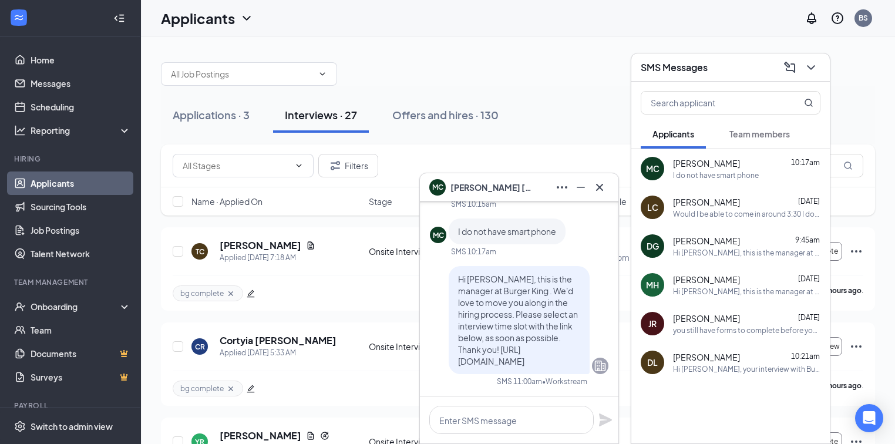
scroll to position [-141, 0]
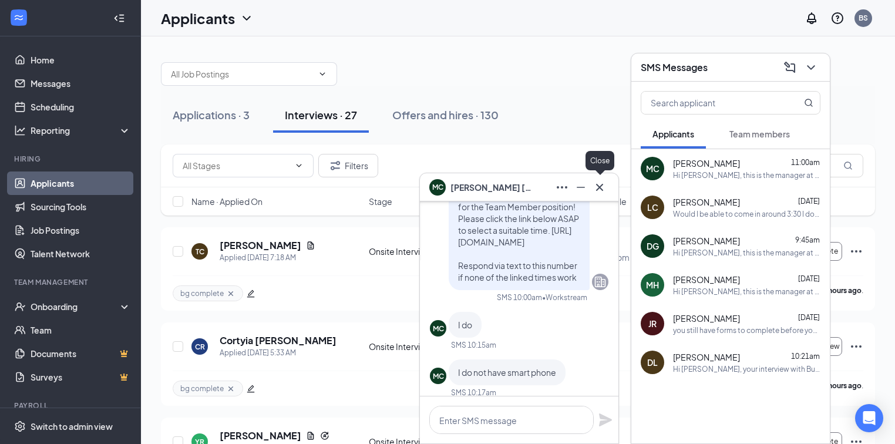
click at [599, 186] on icon "Cross" at bounding box center [600, 187] width 14 height 14
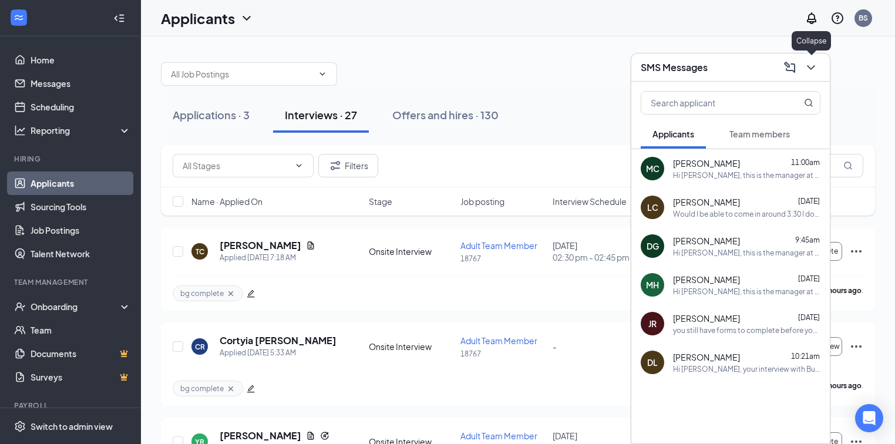
click at [808, 70] on icon "ChevronDown" at bounding box center [811, 68] width 14 height 14
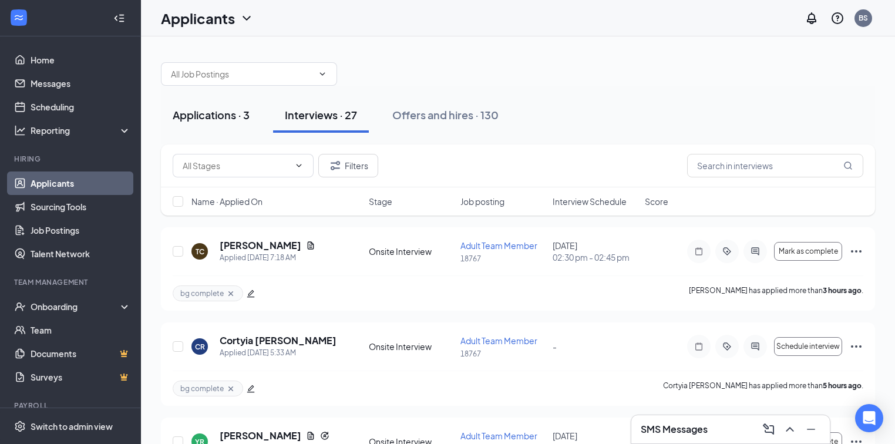
click at [216, 115] on div "Applications · 3" at bounding box center [211, 115] width 77 height 15
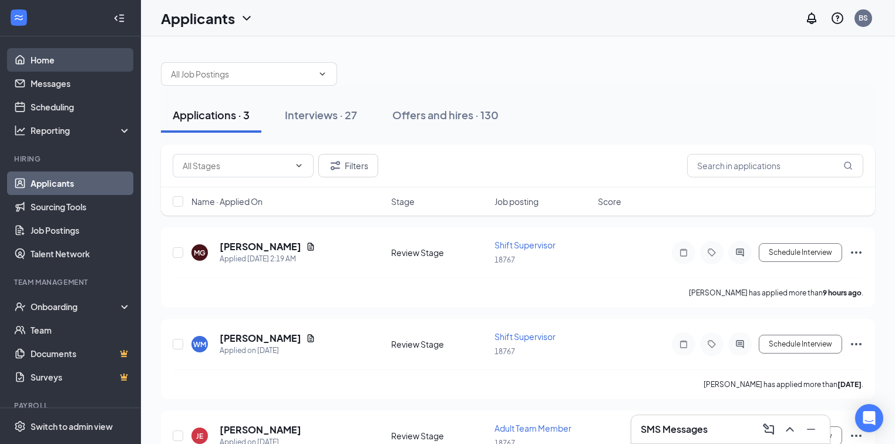
click at [46, 59] on link "Home" at bounding box center [81, 60] width 100 height 24
